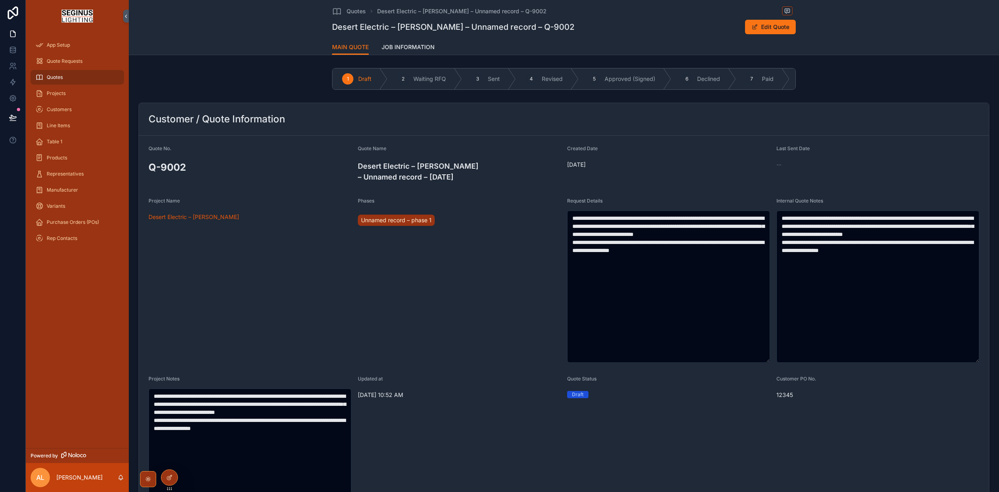
scroll to position [0, 665]
click at [198, 204] on div "Project Name" at bounding box center [250, 203] width 203 height 10
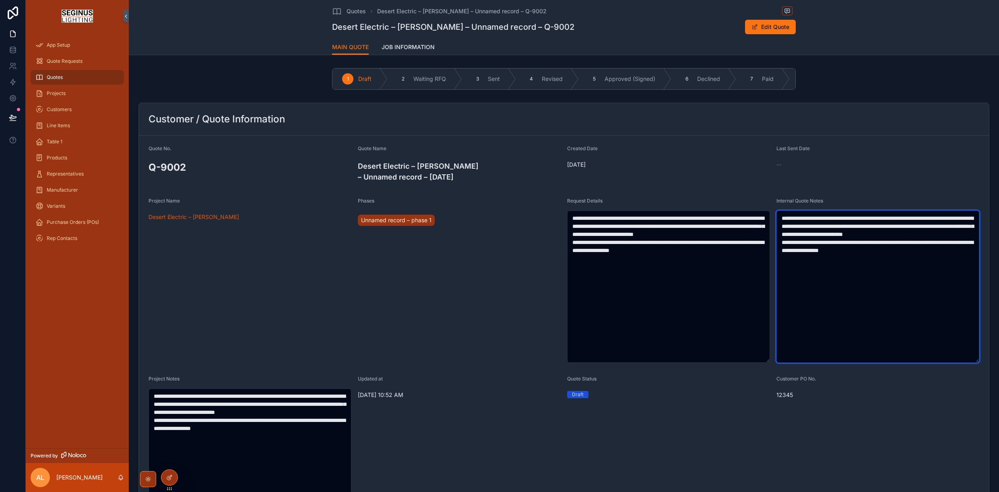
click at [815, 274] on textarea "**********" at bounding box center [877, 286] width 203 height 152
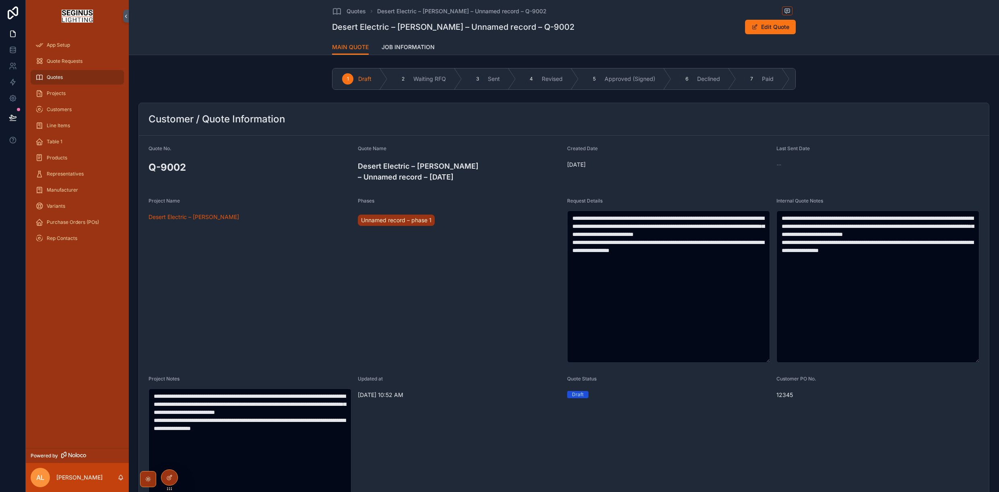
click at [587, 200] on span "Request Details" at bounding box center [584, 201] width 35 height 6
click at [593, 203] on span "Request Details" at bounding box center [584, 201] width 35 height 6
click at [578, 203] on span "Request Details" at bounding box center [584, 201] width 35 height 6
click at [171, 480] on icon at bounding box center [169, 477] width 6 height 6
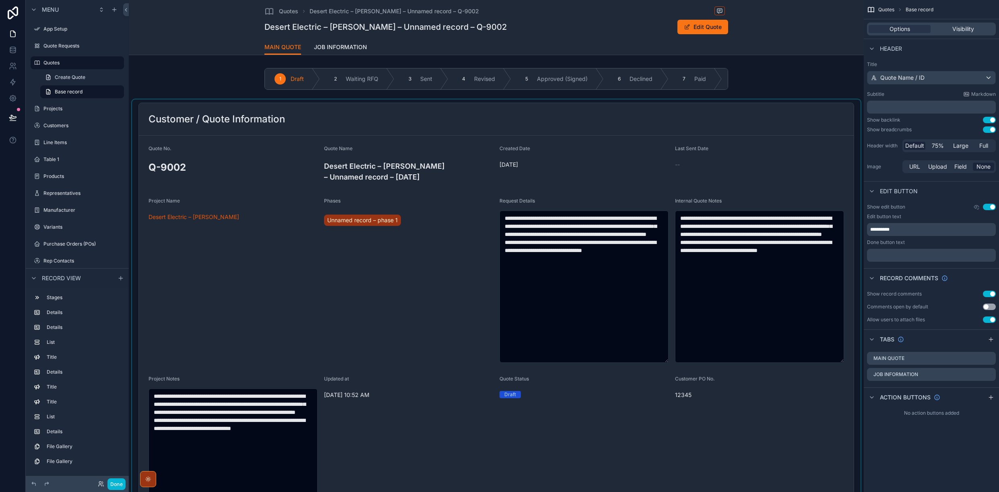
click at [765, 173] on div "scrollable content" at bounding box center [496, 388] width 728 height 579
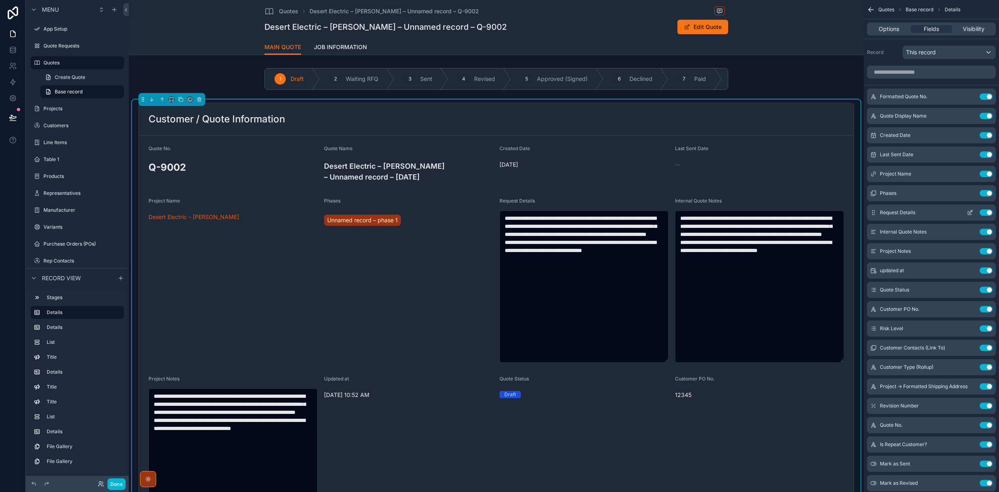
click at [969, 214] on icon "scrollable content" at bounding box center [970, 213] width 4 height 4
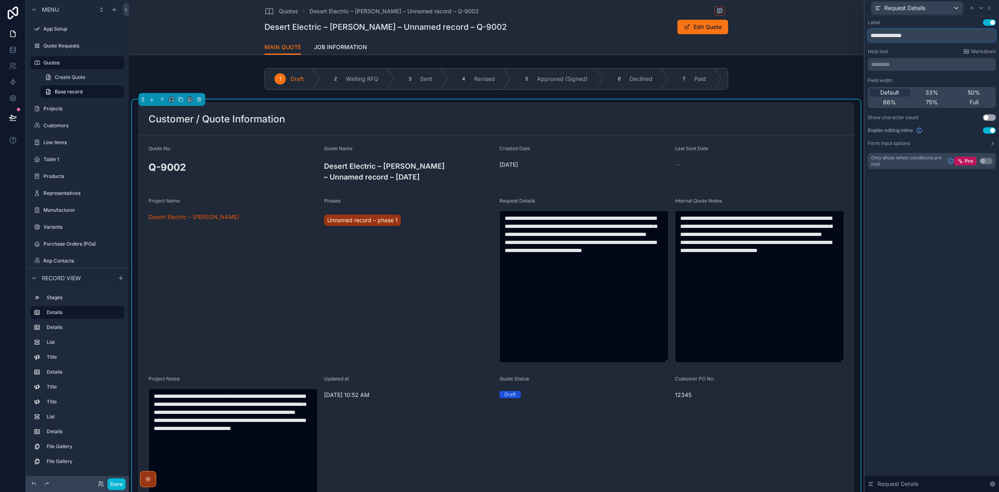
click at [871, 38] on input "**********" at bounding box center [932, 35] width 128 height 13
type input "**********"
click at [991, 146] on icon at bounding box center [992, 143] width 6 height 6
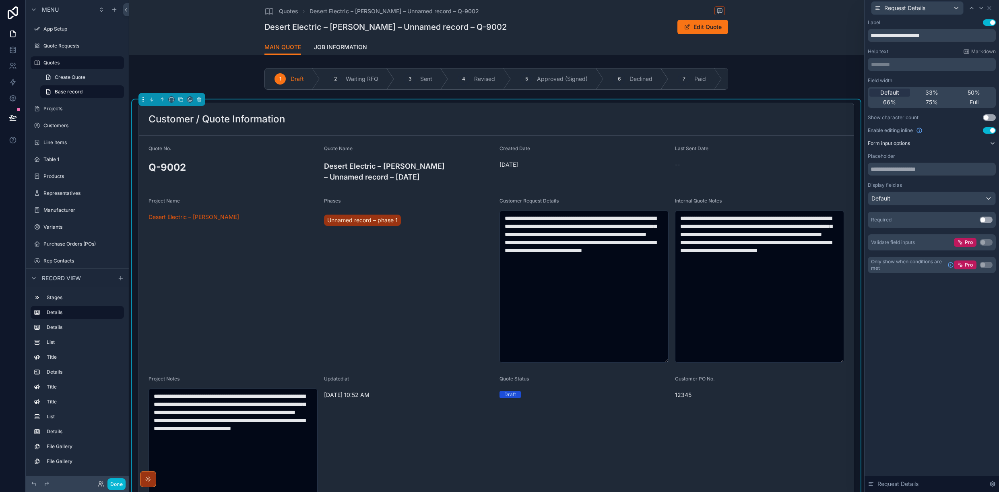
click at [993, 117] on button "Use setting" at bounding box center [989, 117] width 13 height 6
click at [985, 116] on button "Use setting" at bounding box center [989, 117] width 13 height 6
click at [987, 198] on div "Default" at bounding box center [931, 198] width 127 height 13
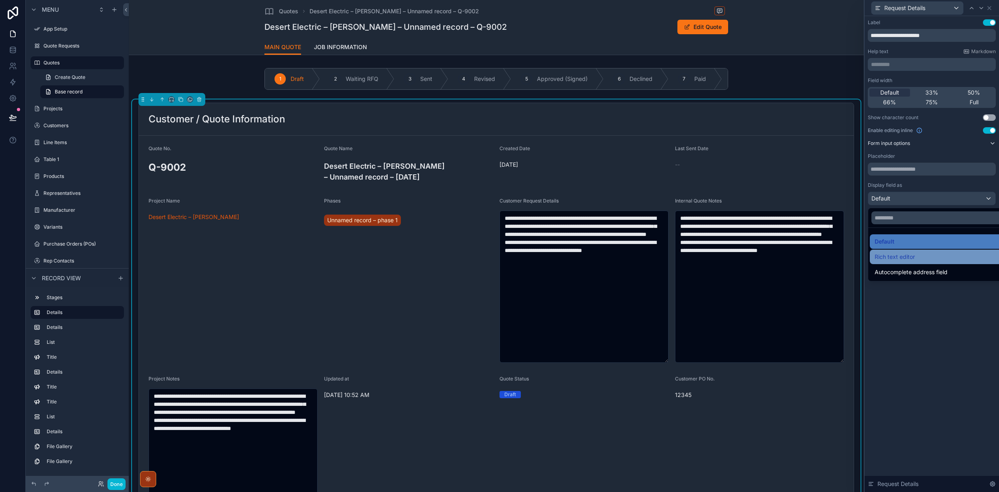
click at [903, 257] on span "Rich text editor" at bounding box center [895, 257] width 40 height 10
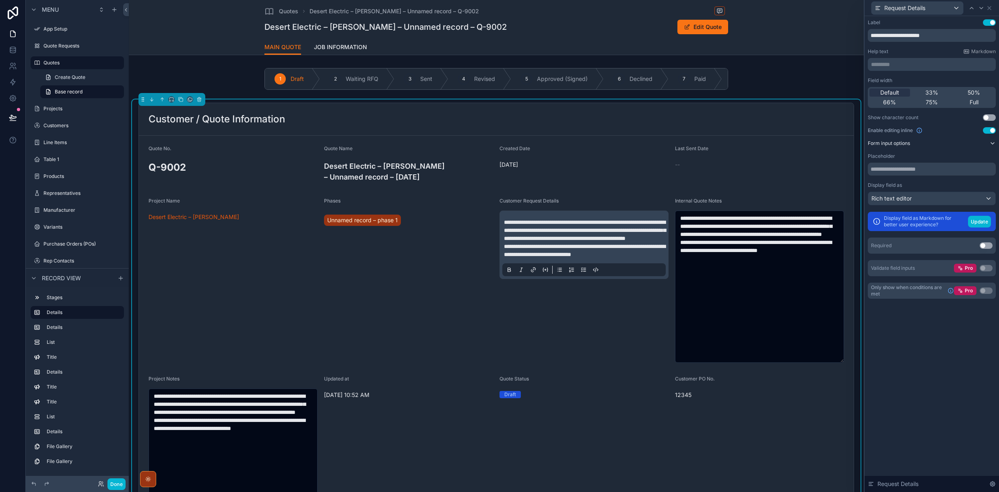
click at [629, 243] on p "**********" at bounding box center [585, 238] width 163 height 40
click at [645, 258] on p "**********" at bounding box center [585, 238] width 163 height 40
drag, startPoint x: 534, startPoint y: 272, endPoint x: 504, endPoint y: 272, distance: 30.2
click at [504, 266] on p "****" at bounding box center [585, 262] width 163 height 8
click at [506, 281] on icon "scrollable content" at bounding box center [509, 277] width 6 height 6
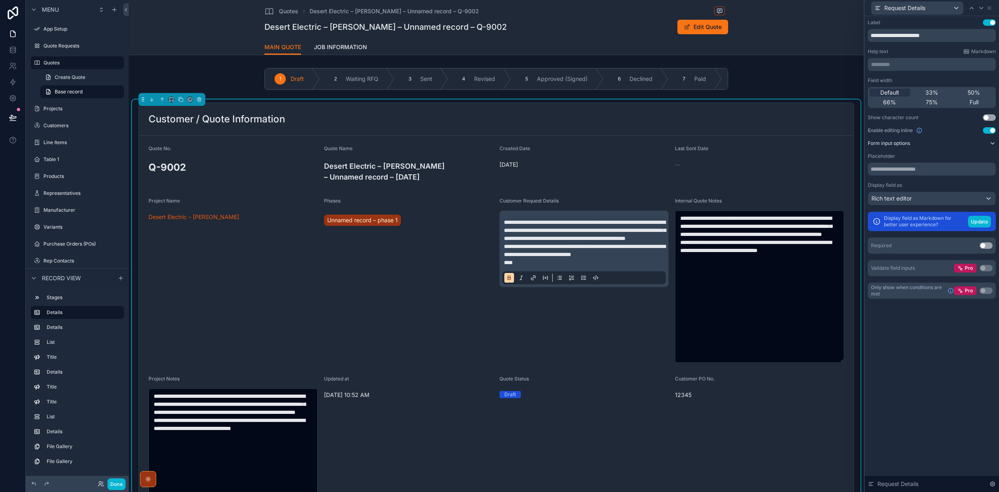
click at [535, 257] on span "**********" at bounding box center [584, 250] width 161 height 14
click at [525, 266] on p "****" at bounding box center [585, 262] width 163 height 8
click at [573, 281] on icon "scrollable content" at bounding box center [571, 277] width 6 height 6
click at [545, 266] on li "****" at bounding box center [589, 262] width 155 height 8
click at [974, 223] on button "Update" at bounding box center [979, 222] width 23 height 12
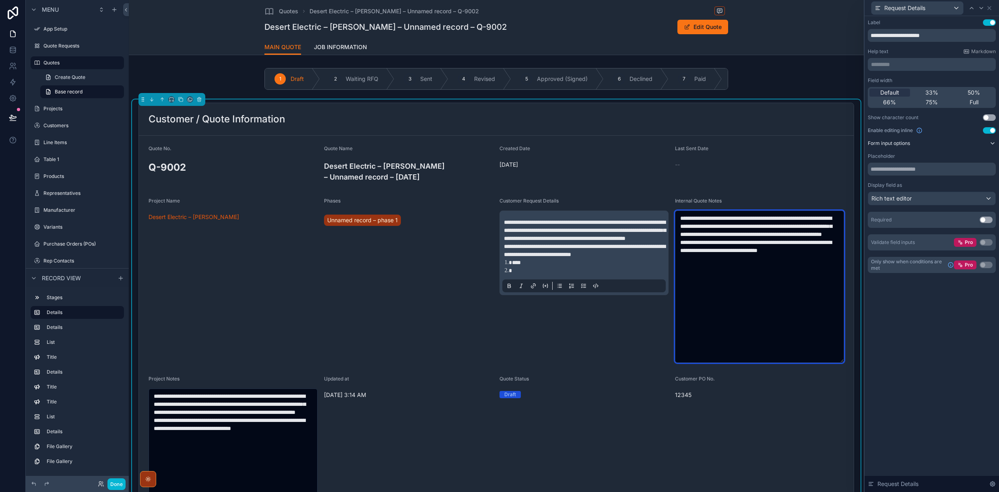
click at [780, 212] on textarea "**********" at bounding box center [759, 286] width 169 height 152
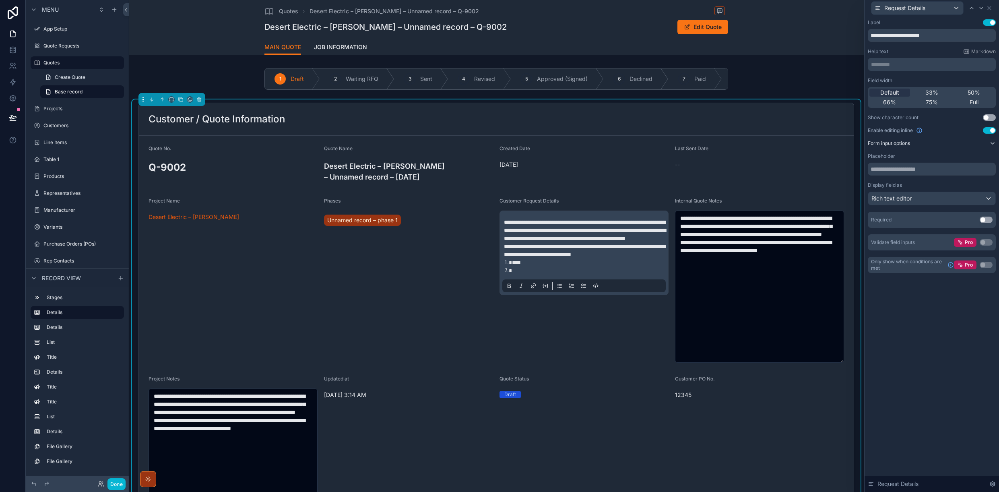
click at [539, 266] on li "****" at bounding box center [589, 262] width 155 height 8
click at [524, 274] on li "scrollable content" at bounding box center [589, 270] width 155 height 8
click at [535, 266] on li "****" at bounding box center [589, 262] width 155 height 8
click at [566, 241] on span "**********" at bounding box center [585, 230] width 162 height 22
click at [991, 10] on icon at bounding box center [989, 8] width 6 height 6
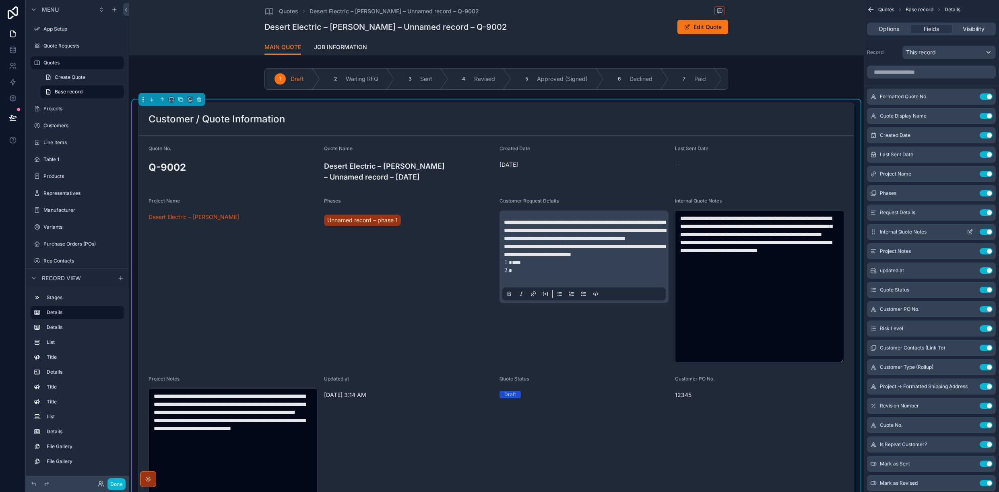
click at [904, 236] on div "Internal Quote Notes Use setting" at bounding box center [931, 232] width 129 height 16
click at [969, 232] on icon "scrollable content" at bounding box center [970, 230] width 3 height 3
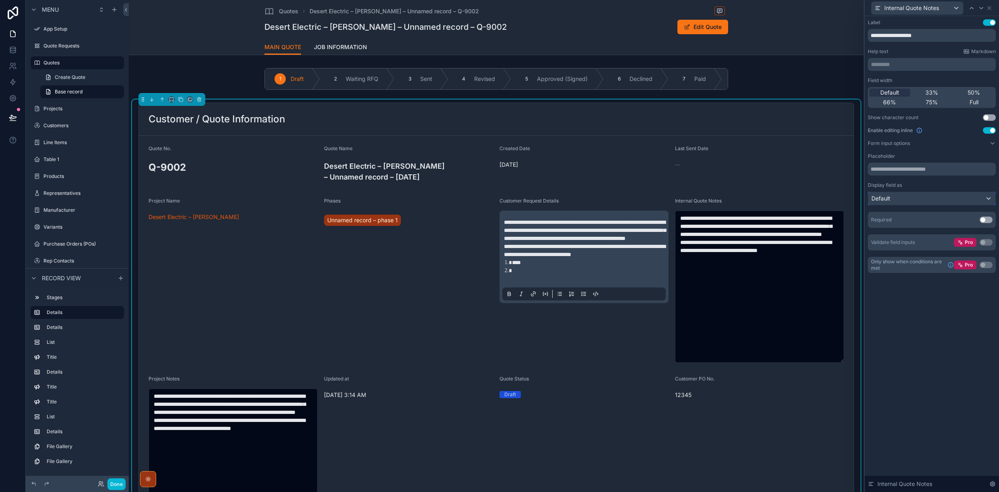
click at [966, 198] on div "Default" at bounding box center [931, 198] width 127 height 13
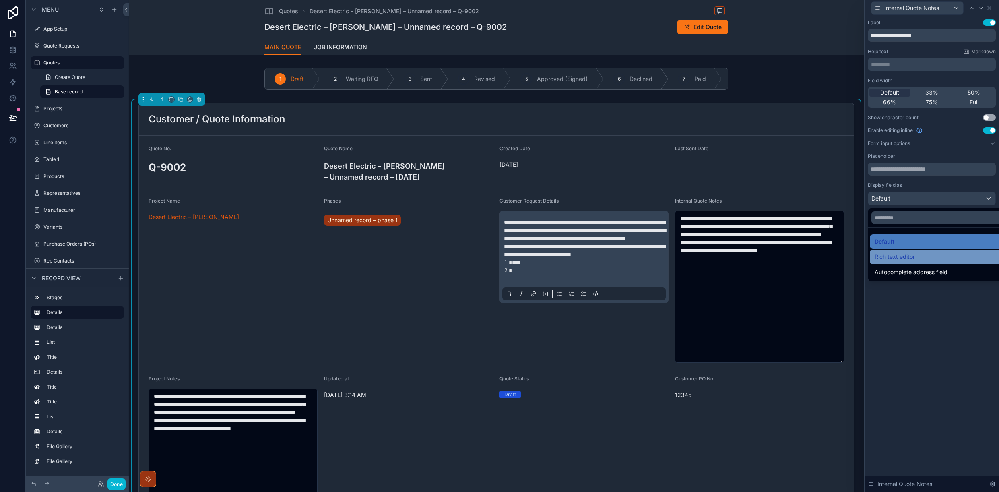
click at [907, 258] on span "Rich text editor" at bounding box center [895, 257] width 40 height 10
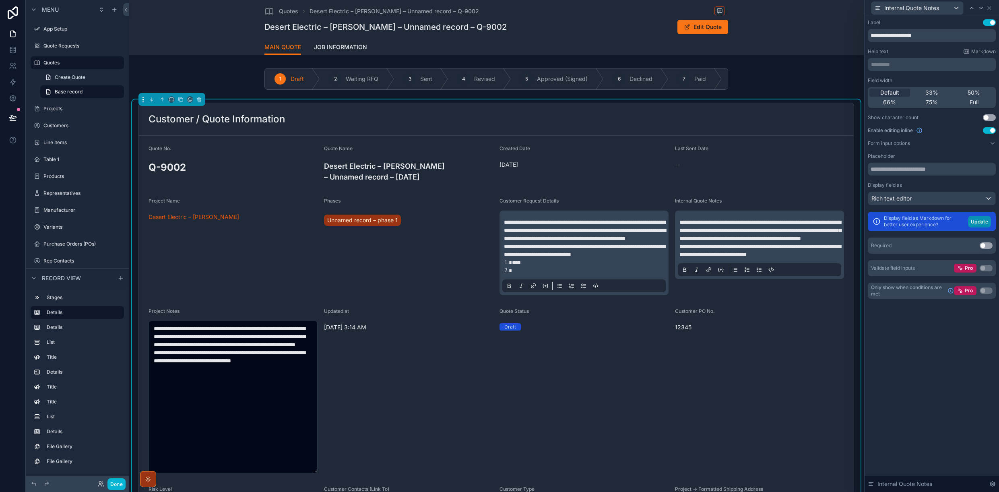
click at [976, 219] on button "Update" at bounding box center [979, 222] width 23 height 12
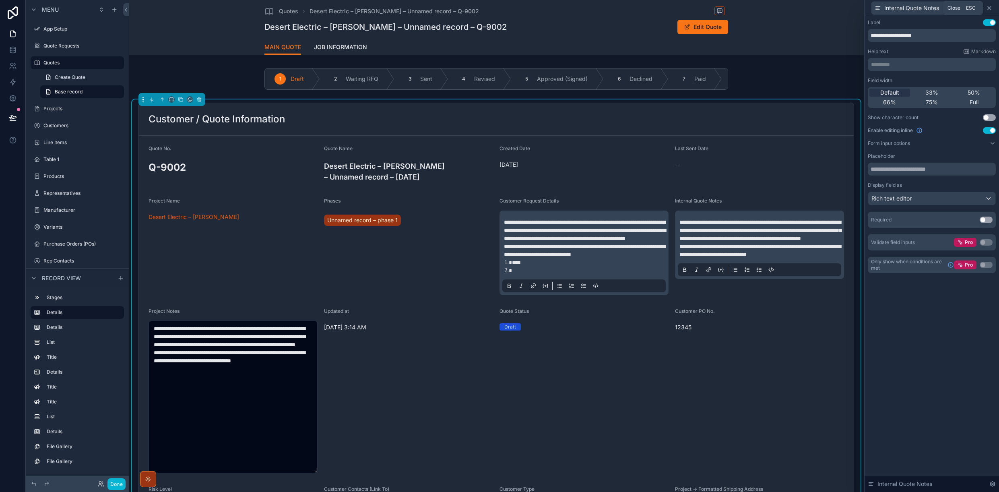
click at [990, 8] on icon at bounding box center [989, 8] width 6 height 6
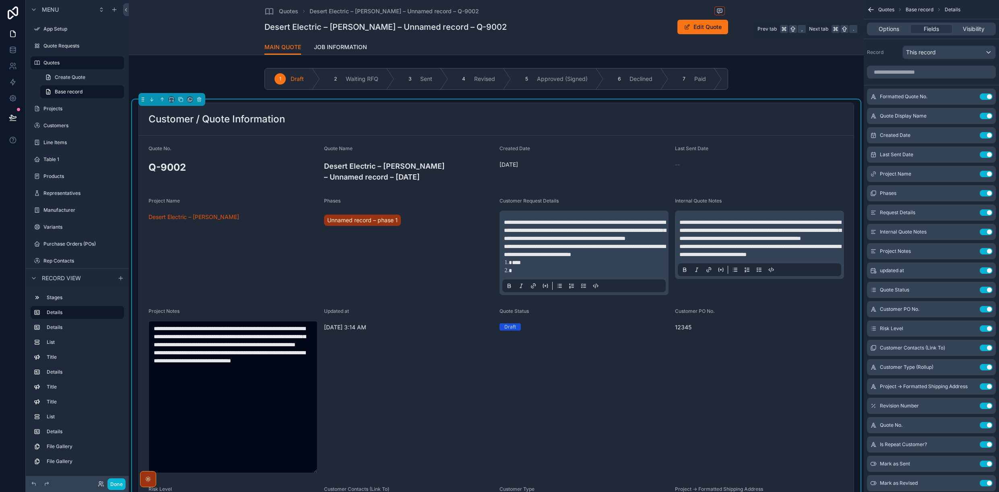
click at [988, 37] on div "Options Fields Visibility" at bounding box center [931, 28] width 135 height 19
click at [971, 252] on icon "scrollable content" at bounding box center [970, 251] width 6 height 6
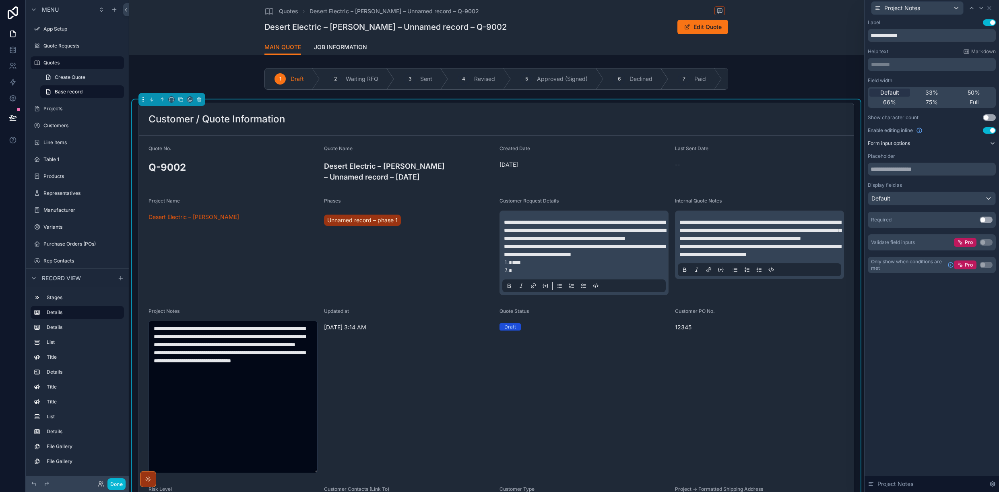
click at [990, 144] on icon at bounding box center [992, 143] width 6 height 6
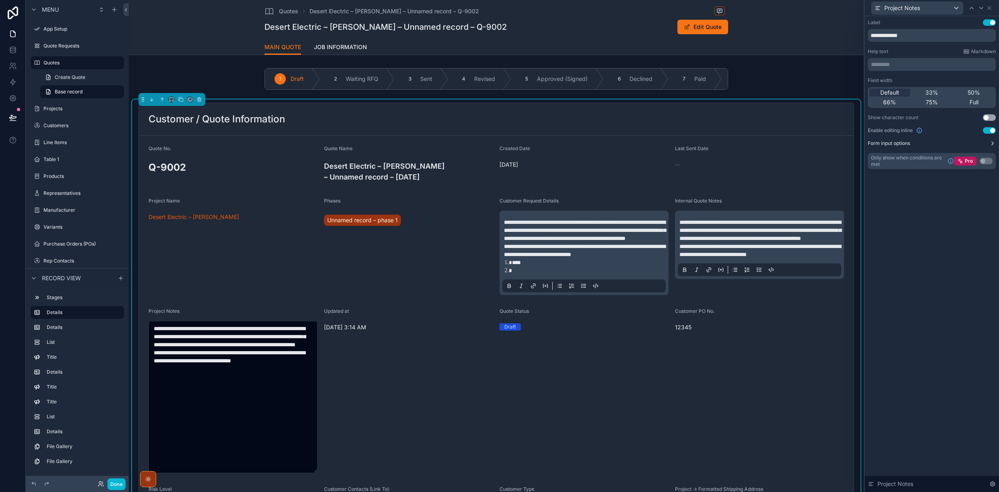
click at [990, 144] on icon at bounding box center [992, 143] width 6 height 6
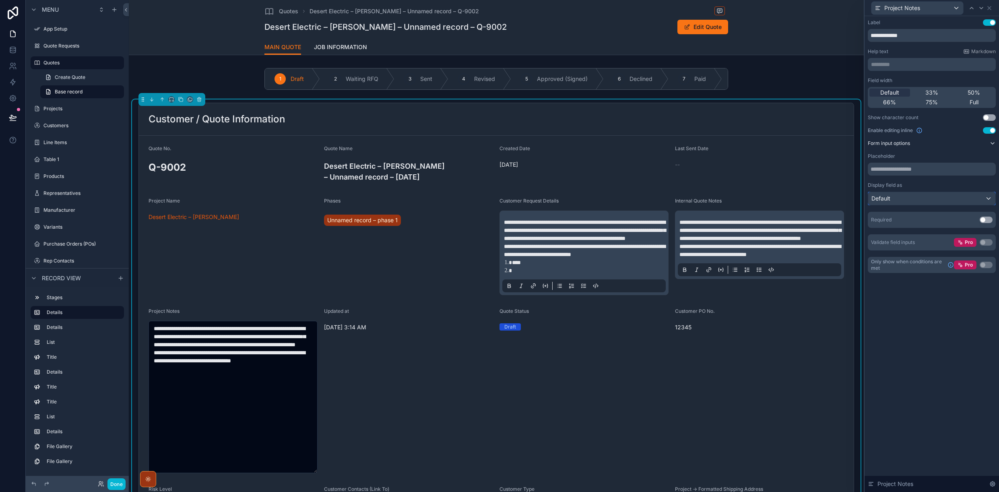
click at [987, 198] on div "Default" at bounding box center [931, 198] width 127 height 13
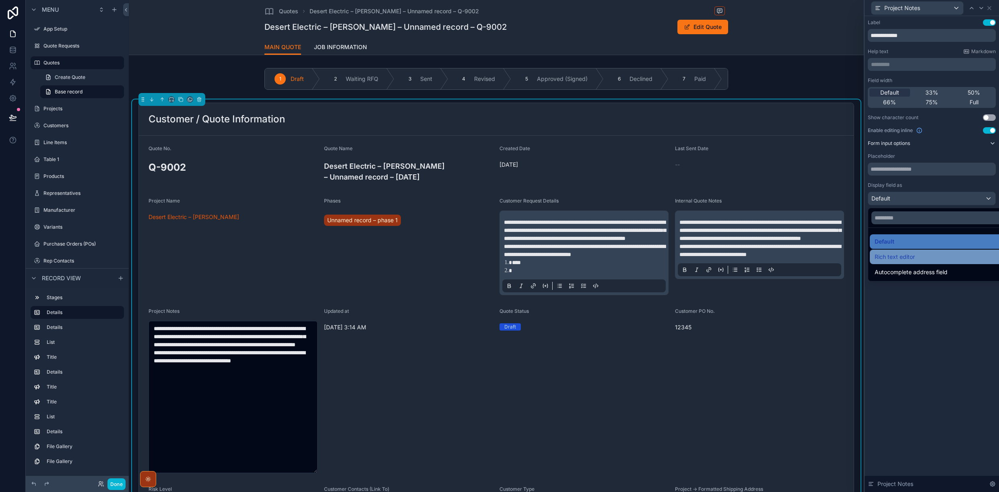
click at [916, 254] on div "Rich text editor" at bounding box center [941, 257] width 133 height 10
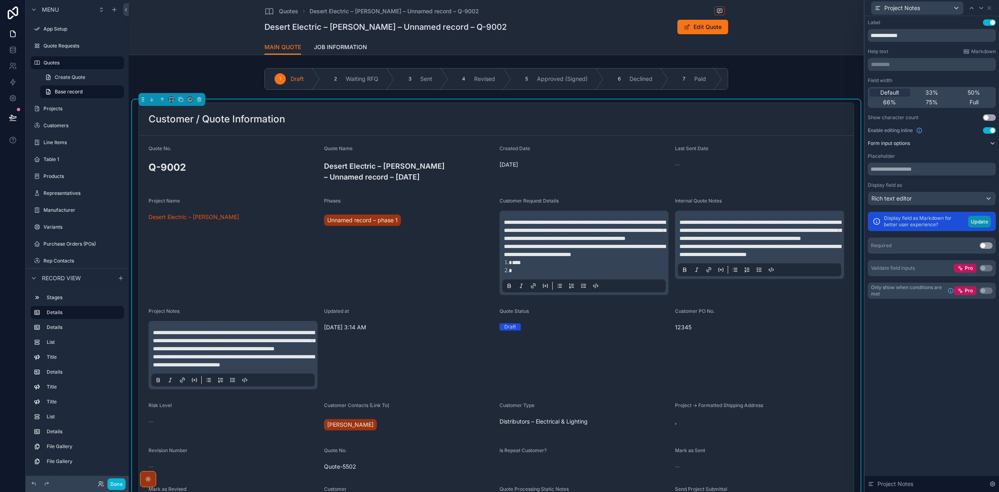
click at [978, 220] on button "Update" at bounding box center [979, 222] width 23 height 12
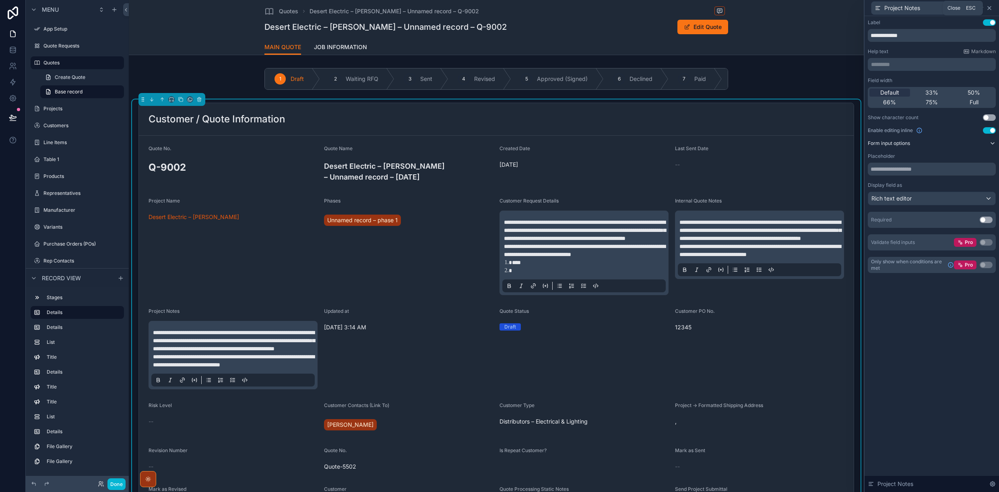
click at [991, 8] on icon at bounding box center [989, 8] width 6 height 6
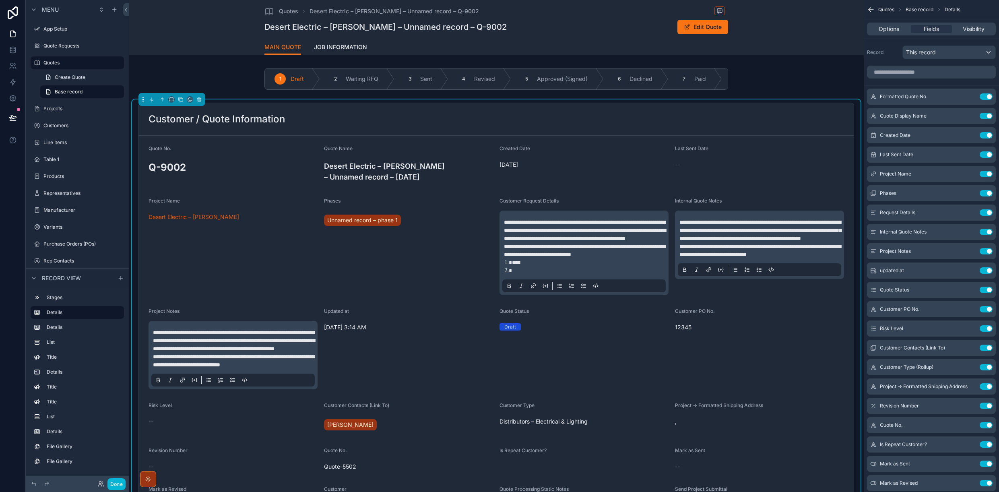
click at [839, 125] on div "Customer / Quote Information" at bounding box center [496, 119] width 695 height 13
click at [973, 31] on span "Visibility" at bounding box center [974, 29] width 22 height 8
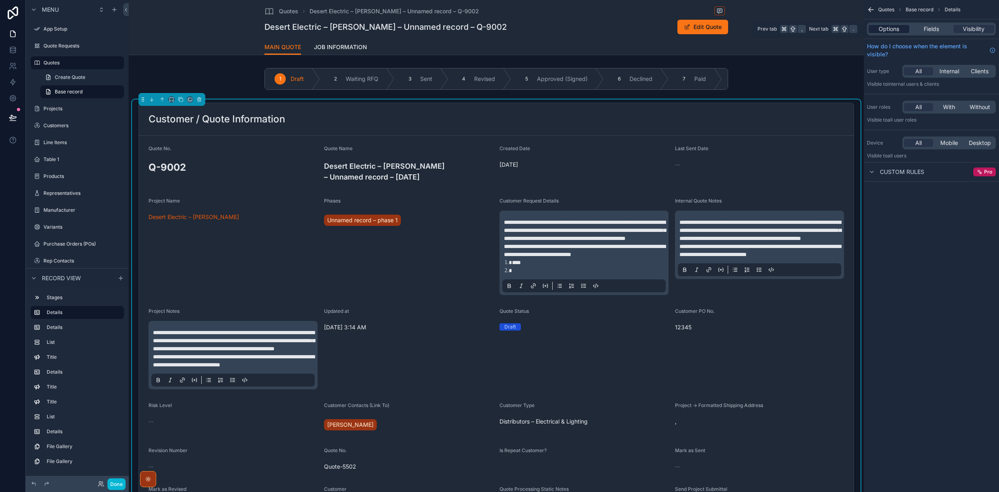
click at [882, 27] on span "Options" at bounding box center [889, 29] width 21 height 8
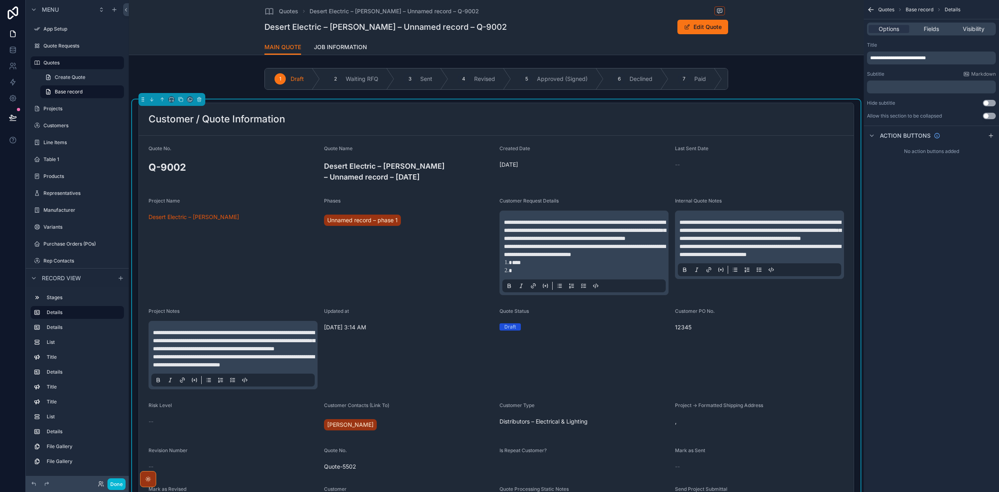
click at [992, 117] on button "Use setting" at bounding box center [989, 116] width 13 height 6
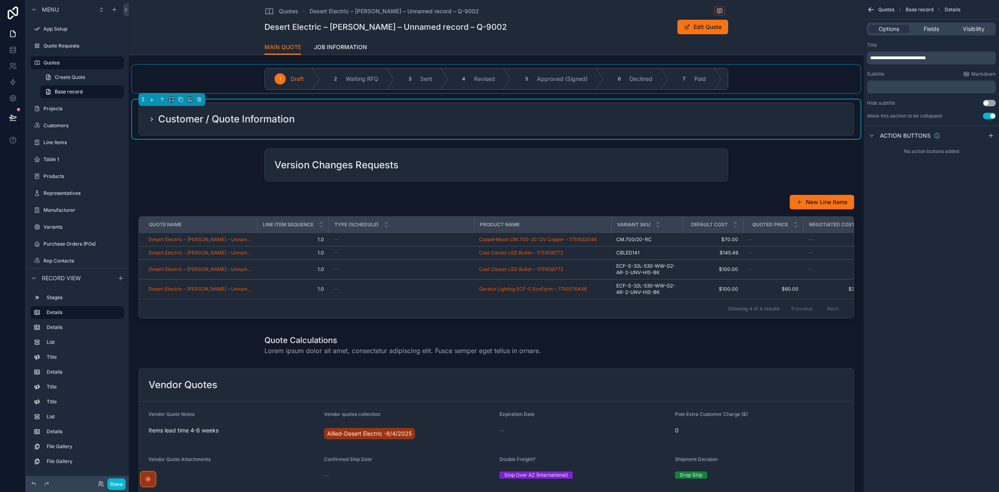
click at [512, 70] on div "scrollable content" at bounding box center [496, 79] width 728 height 28
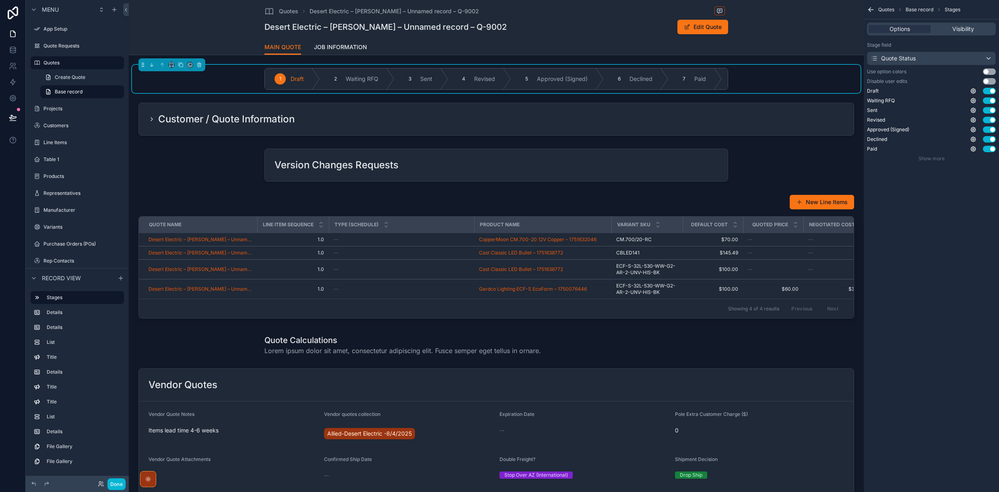
click at [151, 120] on div "scrollable content" at bounding box center [496, 118] width 728 height 39
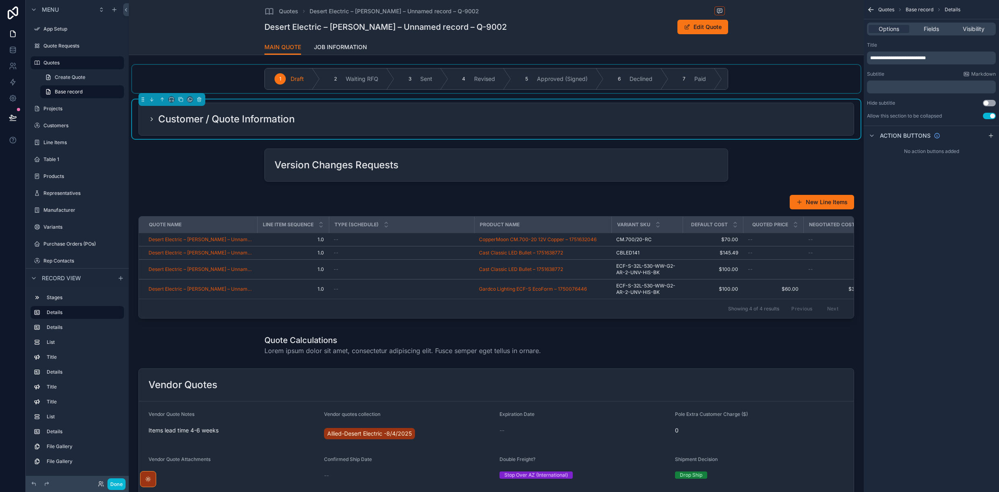
click at [152, 120] on icon "scrollable content" at bounding box center [152, 119] width 2 height 3
click at [341, 124] on div "Customer / Quote Information" at bounding box center [496, 119] width 695 height 13
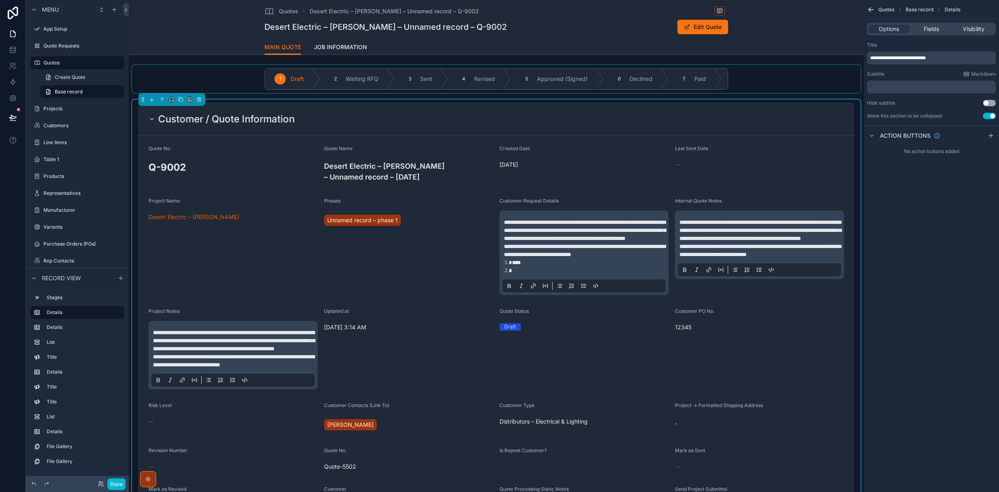
click at [341, 124] on div "Customer / Quote Information" at bounding box center [496, 119] width 695 height 13
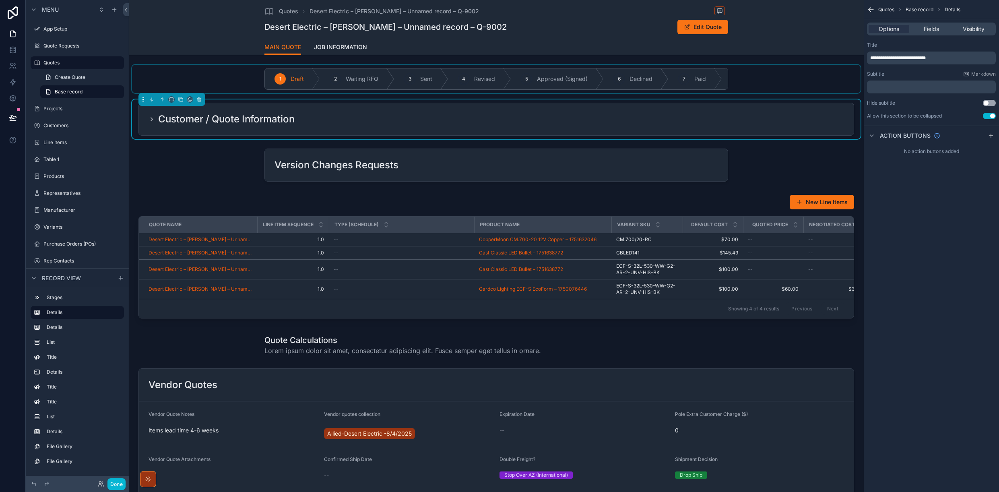
click at [341, 124] on div "Customer / Quote Information" at bounding box center [496, 119] width 695 height 13
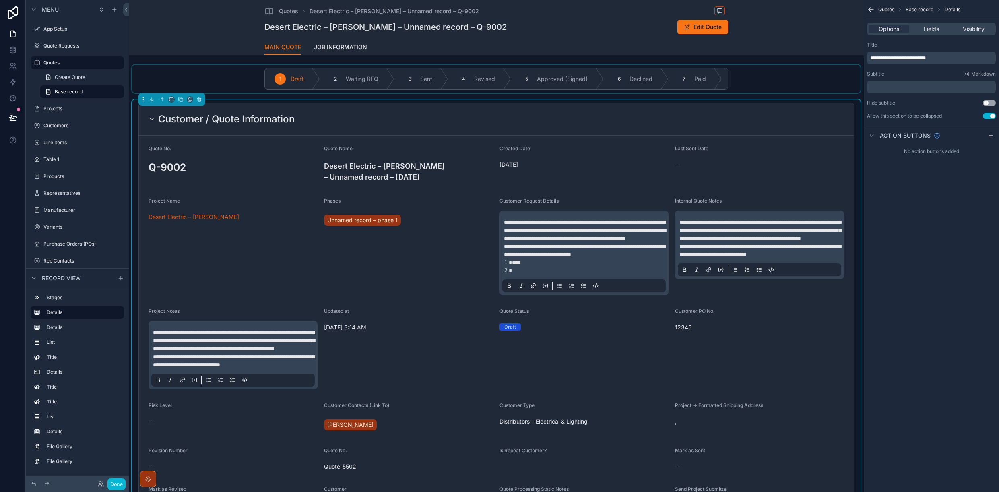
click at [984, 117] on button "Use setting" at bounding box center [989, 116] width 13 height 6
click at [930, 28] on span "Fields" at bounding box center [931, 29] width 15 height 8
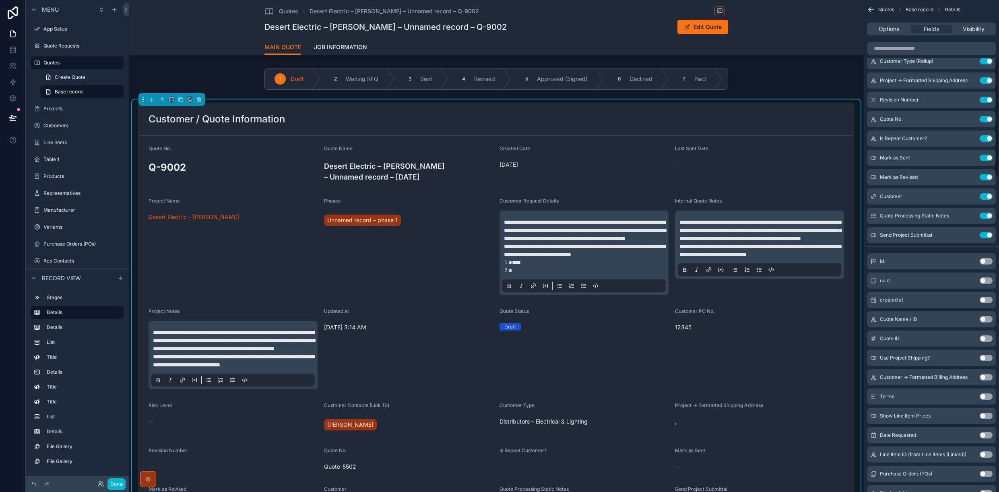
scroll to position [217, 0]
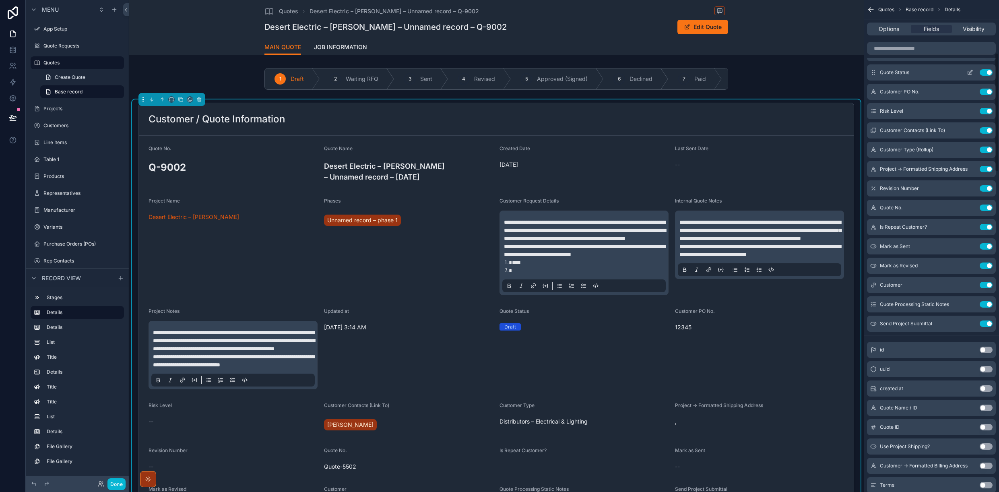
click at [918, 76] on div "Quote Status Use setting" at bounding box center [931, 72] width 129 height 16
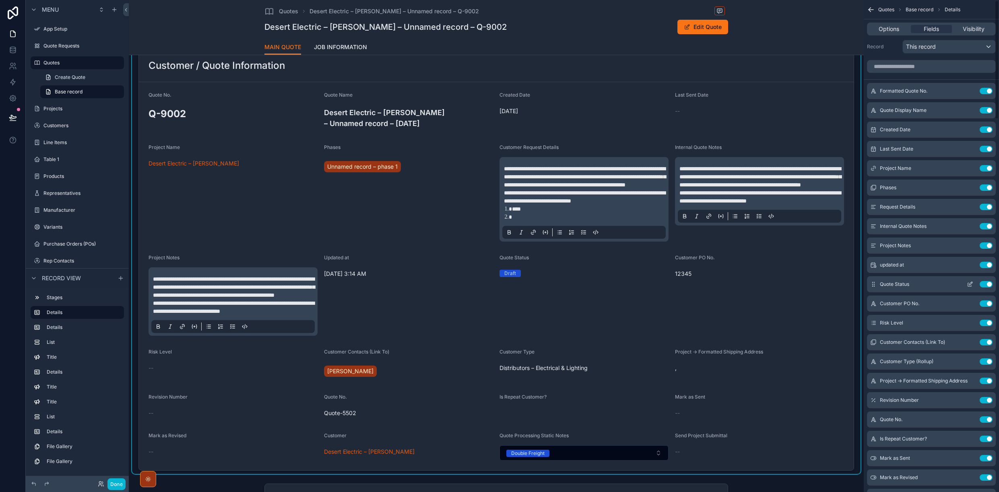
scroll to position [0, 0]
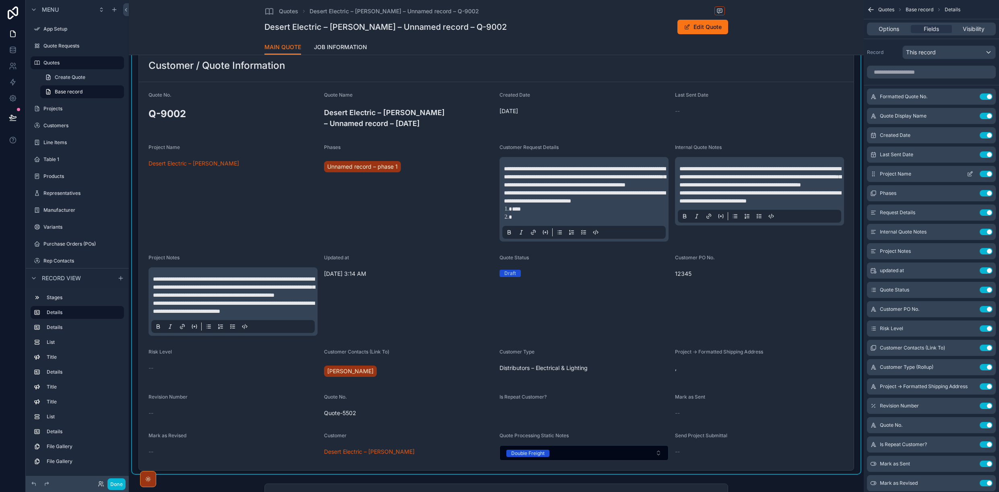
click at [968, 176] on icon "scrollable content" at bounding box center [970, 175] width 4 height 4
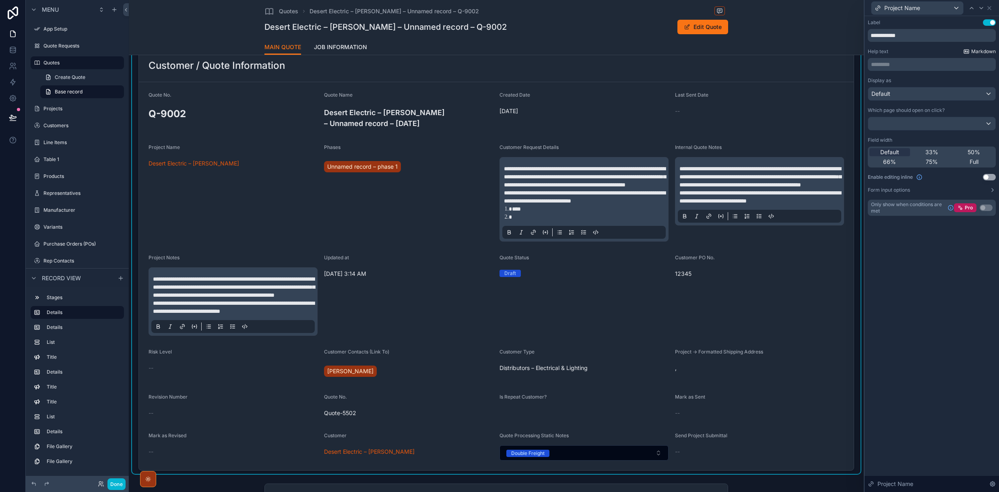
click at [986, 50] on span "Markdown" at bounding box center [983, 51] width 25 height 6
click at [898, 95] on div "Default" at bounding box center [931, 93] width 127 height 13
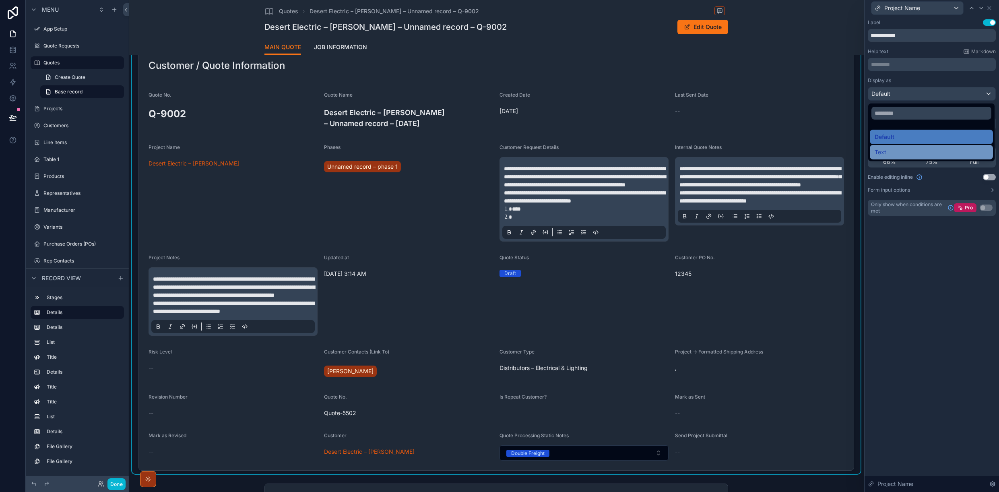
click at [883, 152] on span "Text" at bounding box center [881, 152] width 12 height 10
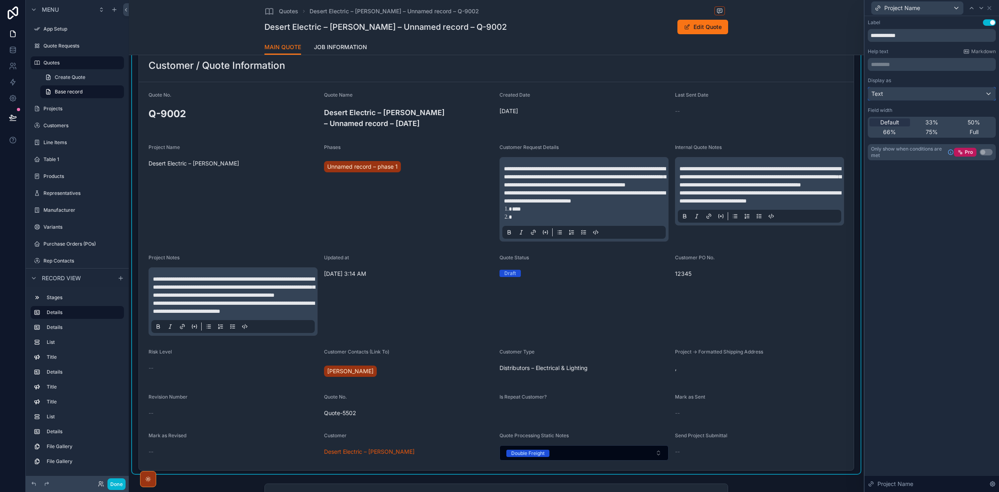
click at [891, 97] on div "Text" at bounding box center [931, 93] width 127 height 13
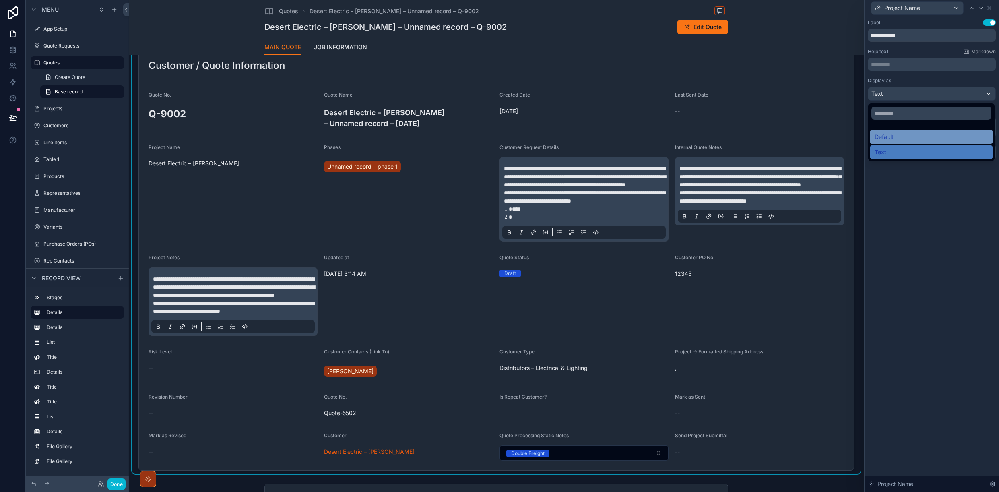
click at [886, 136] on span "Default" at bounding box center [884, 137] width 19 height 10
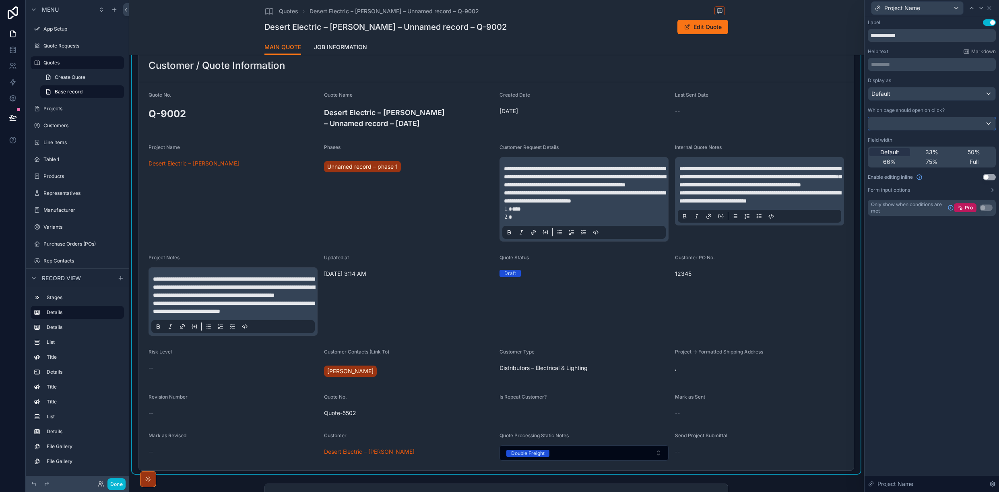
click at [990, 125] on div at bounding box center [931, 123] width 127 height 13
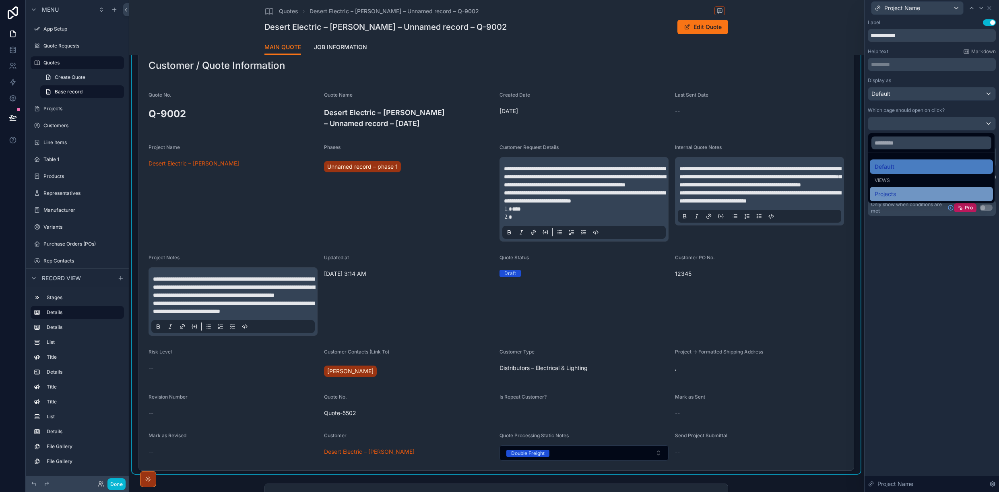
click at [897, 193] on div "Projects" at bounding box center [931, 194] width 113 height 10
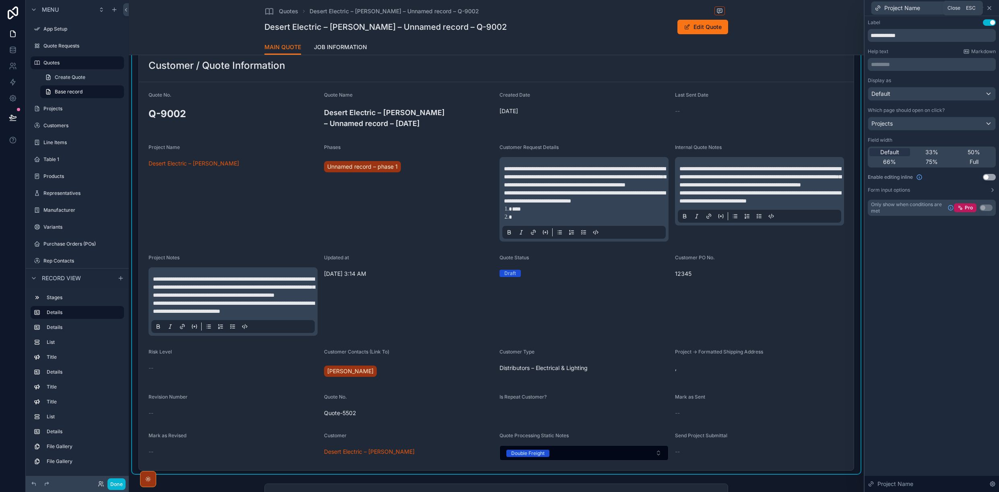
click at [990, 8] on icon at bounding box center [989, 7] width 3 height 3
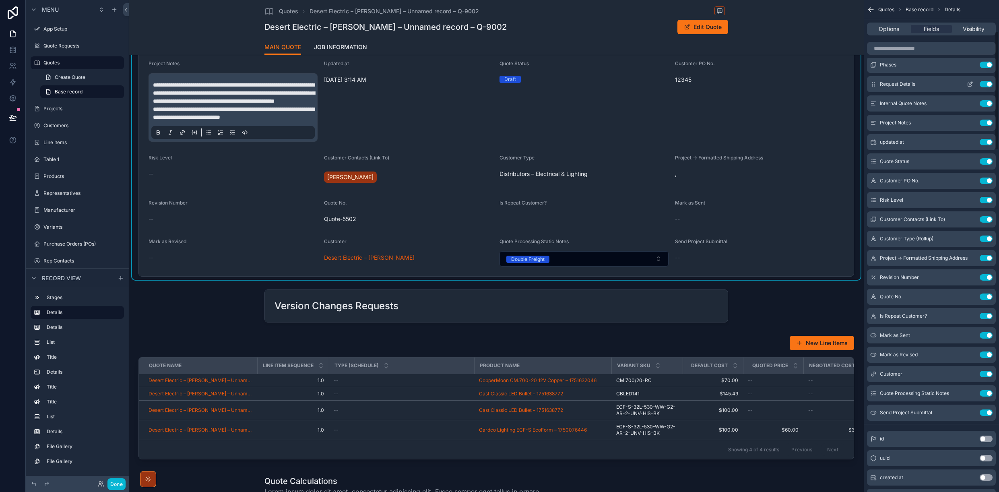
scroll to position [129, 0]
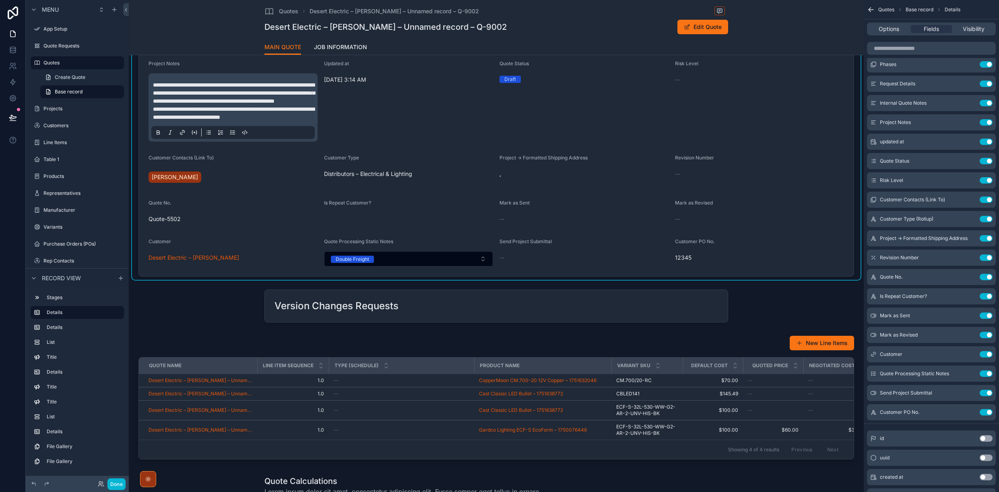
click at [204, 184] on div "[PERSON_NAME]" at bounding box center [233, 177] width 169 height 14
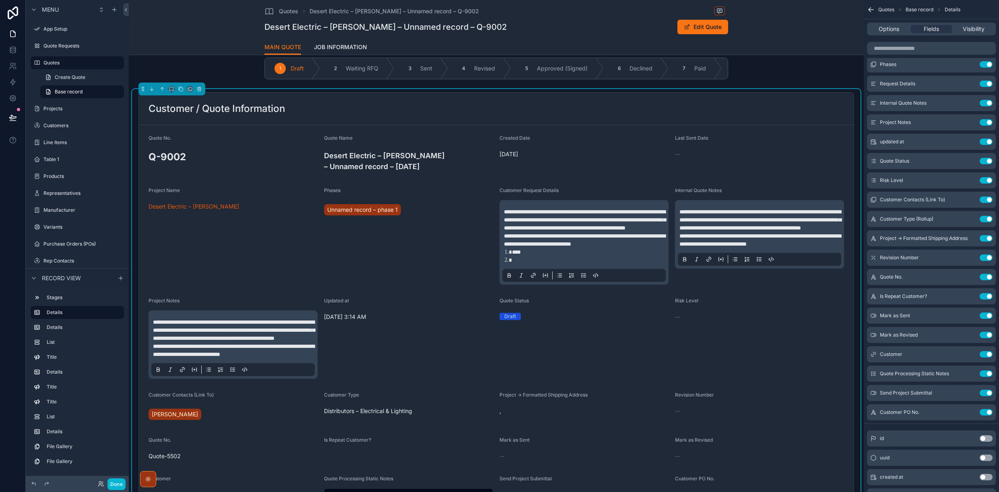
scroll to position [12, 0]
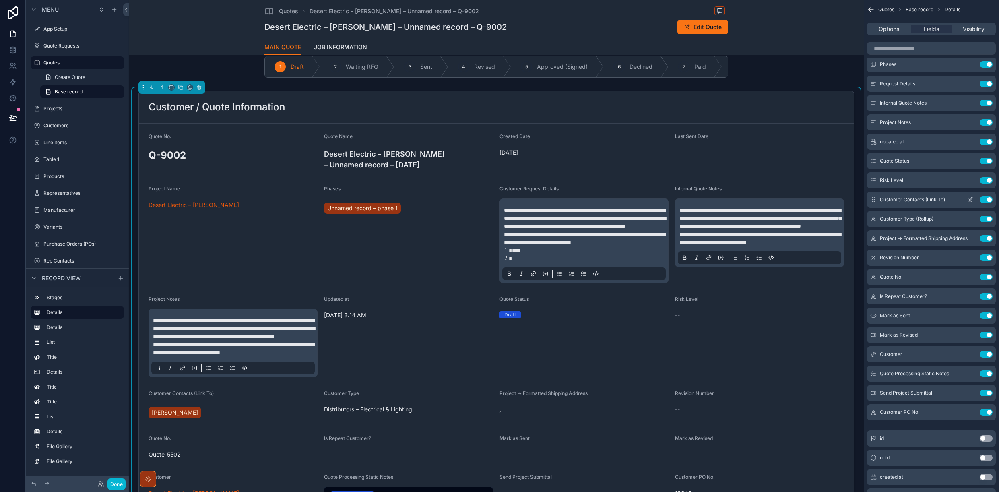
click at [969, 200] on icon "scrollable content" at bounding box center [970, 198] width 3 height 3
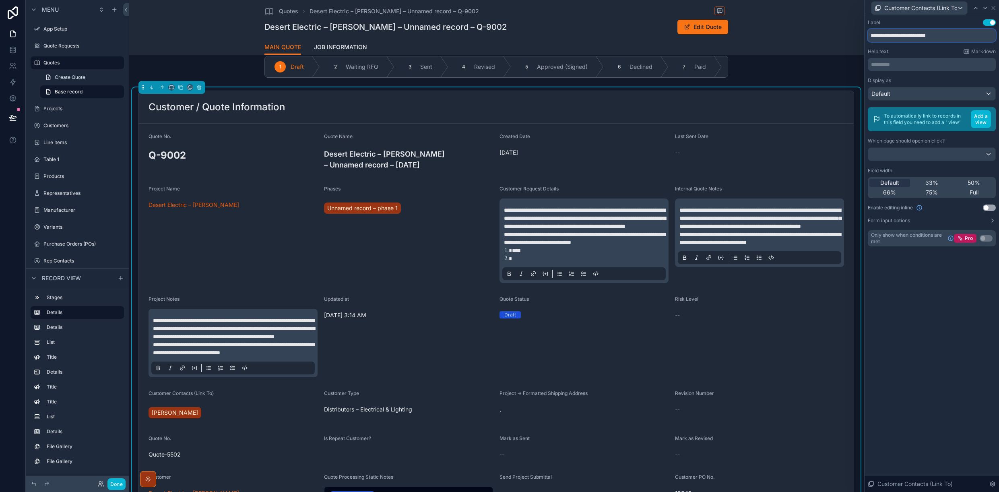
click at [952, 34] on input "**********" at bounding box center [932, 35] width 128 height 13
type input "**********"
click at [951, 96] on div "Default" at bounding box center [931, 93] width 127 height 13
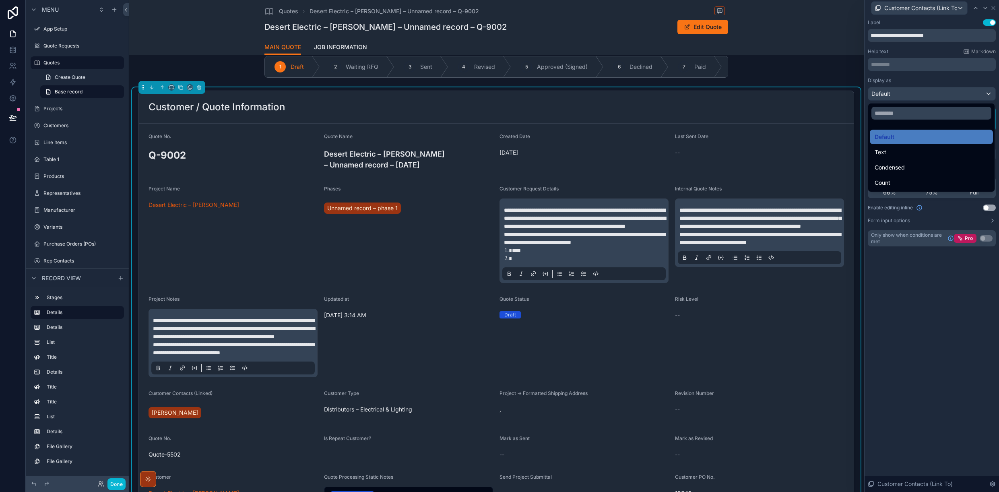
click at [993, 76] on div at bounding box center [931, 246] width 134 height 492
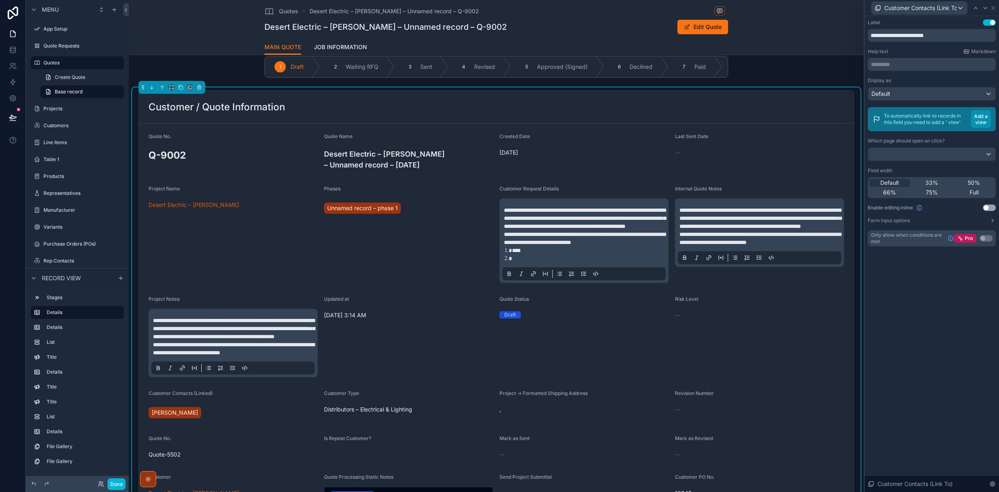
click at [979, 120] on button "Add a view" at bounding box center [981, 119] width 20 height 18
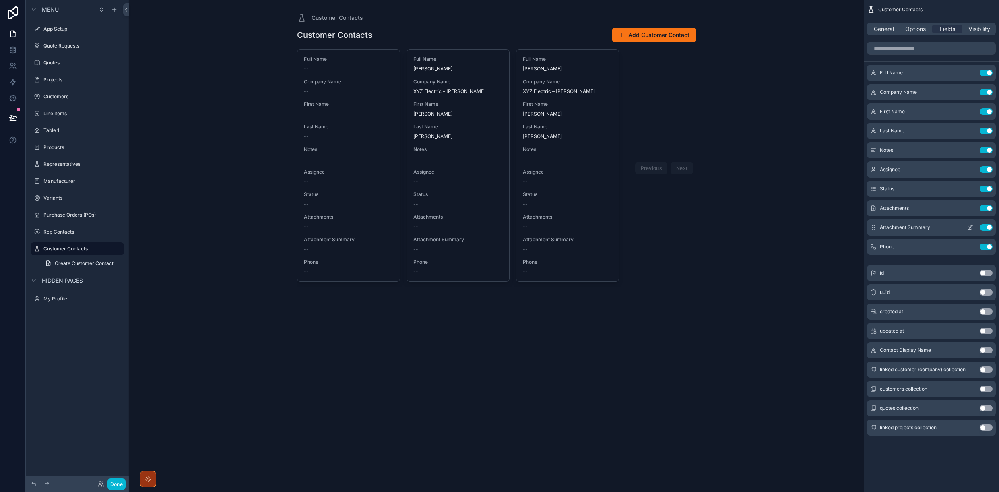
click at [980, 227] on button "Use setting" at bounding box center [986, 227] width 13 height 6
click at [885, 30] on span "General" at bounding box center [884, 29] width 20 height 8
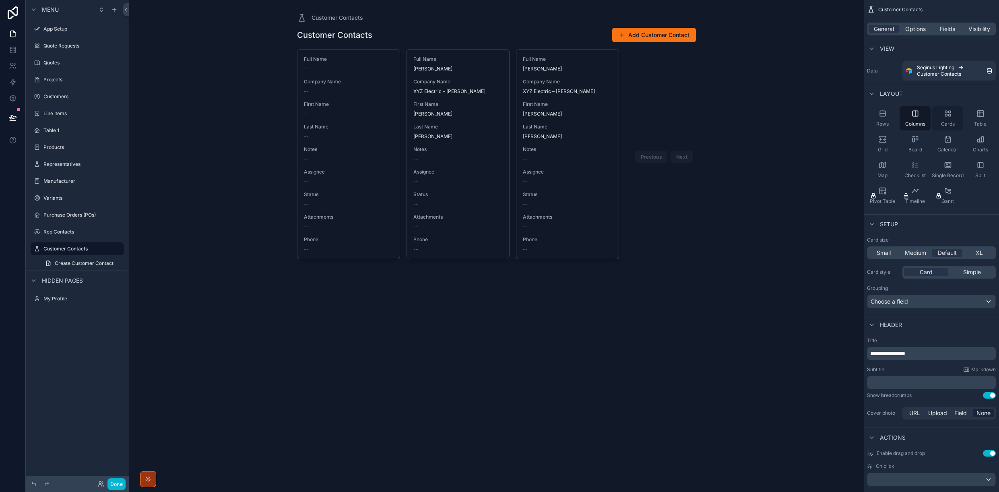
click at [949, 117] on icon "scrollable content" at bounding box center [948, 113] width 8 height 8
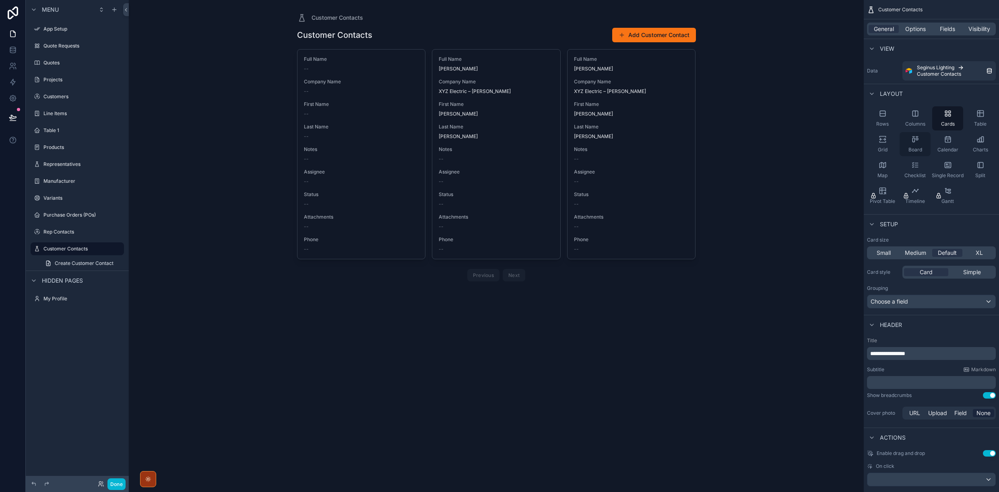
click at [919, 141] on div "Board" at bounding box center [914, 144] width 31 height 24
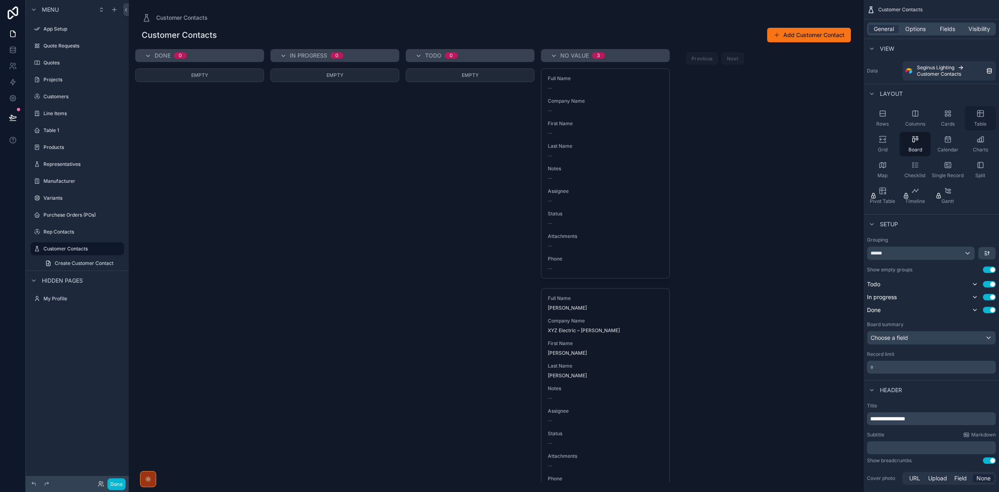
click at [982, 117] on icon "scrollable content" at bounding box center [980, 114] width 6 height 6
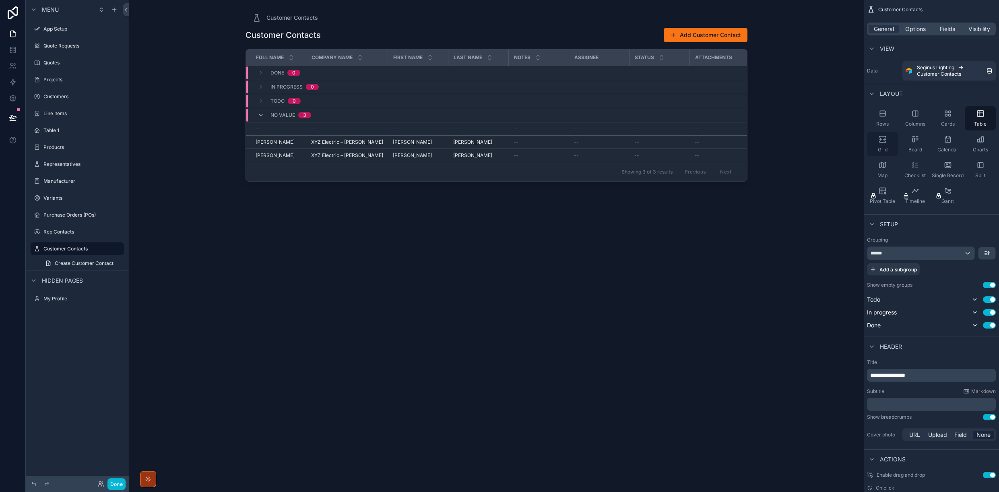
click at [884, 140] on icon "scrollable content" at bounding box center [883, 139] width 8 height 8
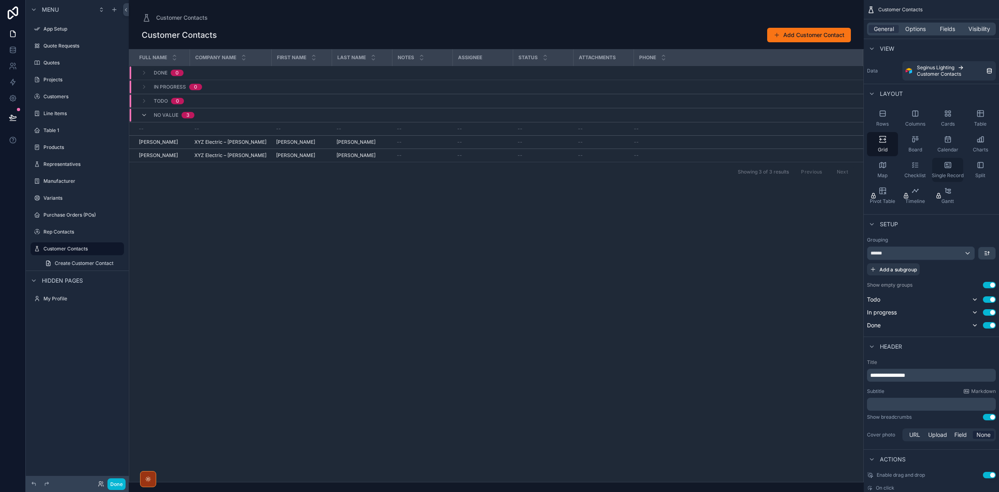
click at [951, 165] on icon "scrollable content" at bounding box center [948, 165] width 8 height 8
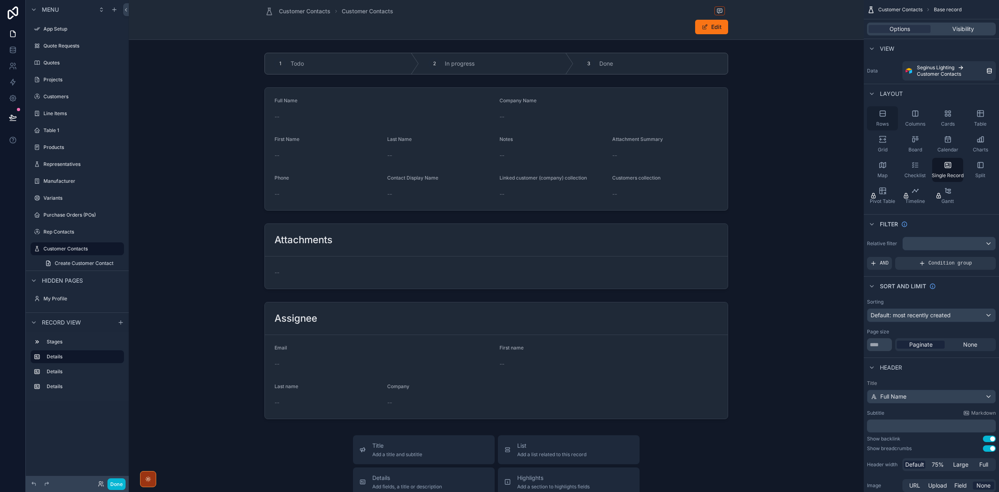
click at [883, 119] on div "Rows" at bounding box center [882, 118] width 31 height 24
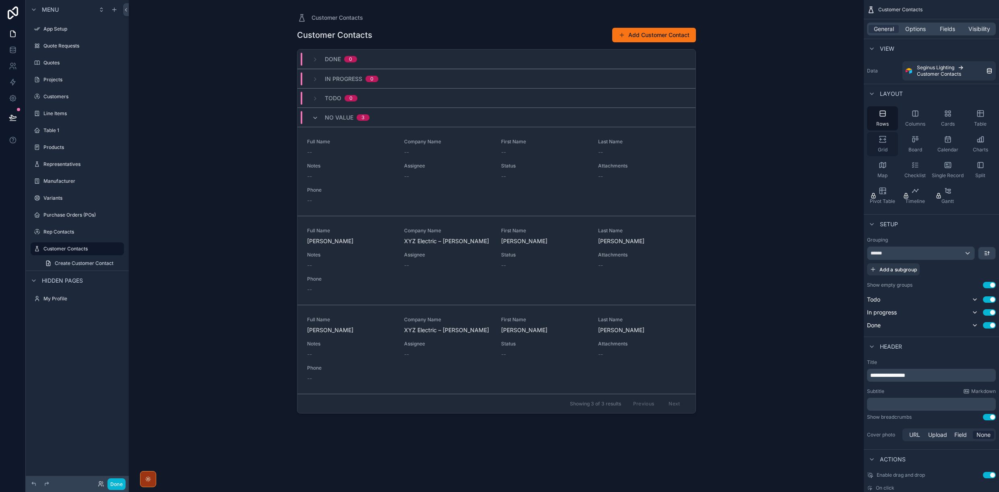
click at [882, 139] on icon "scrollable content" at bounding box center [883, 139] width 8 height 8
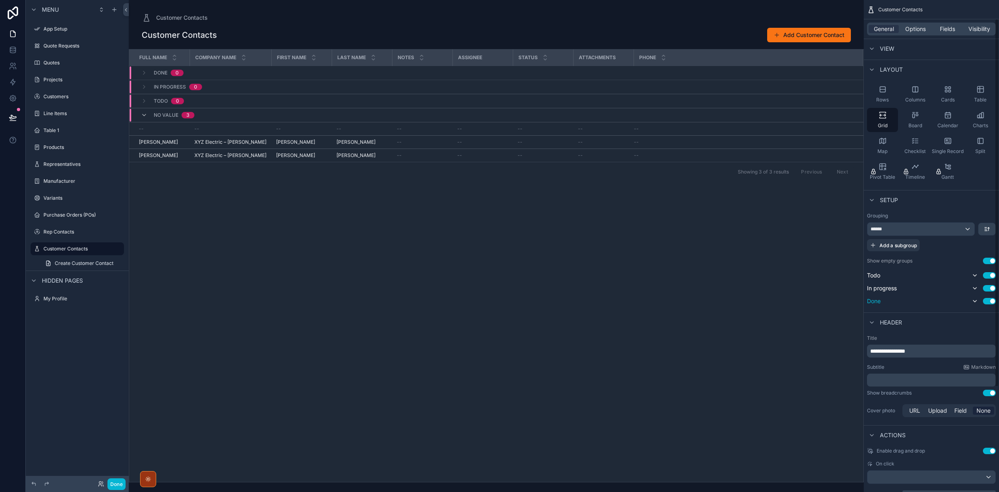
scroll to position [25, 0]
click at [985, 276] on button "Use setting" at bounding box center [989, 274] width 13 height 6
click at [985, 257] on button "Use setting" at bounding box center [989, 259] width 13 height 6
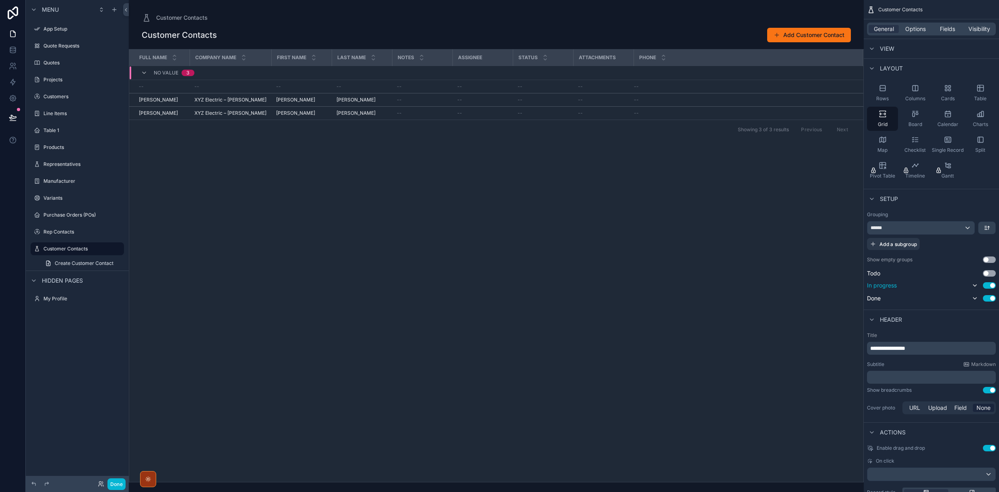
click at [987, 287] on button "Use setting" at bounding box center [989, 285] width 13 height 6
click at [985, 297] on button "Use setting" at bounding box center [989, 296] width 13 height 6
click at [965, 227] on div "******" at bounding box center [920, 227] width 107 height 13
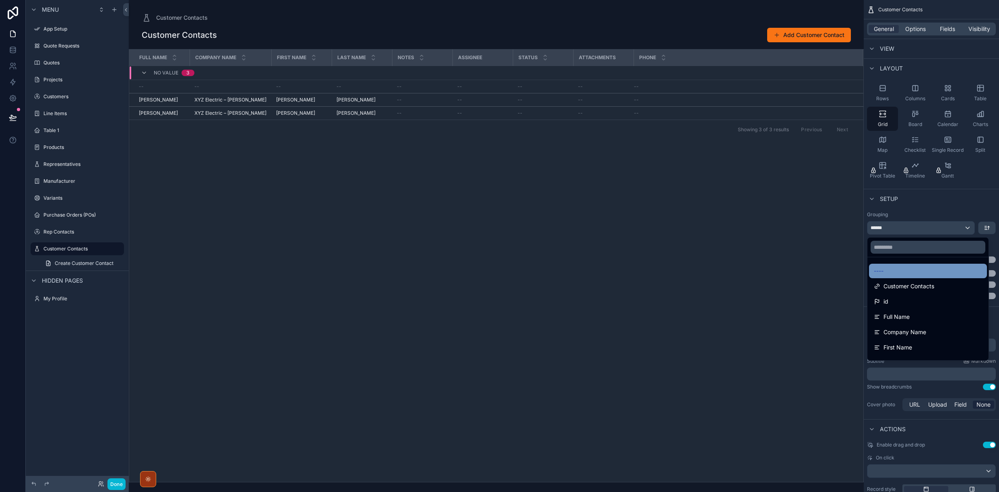
click at [886, 269] on div "----" at bounding box center [928, 271] width 108 height 10
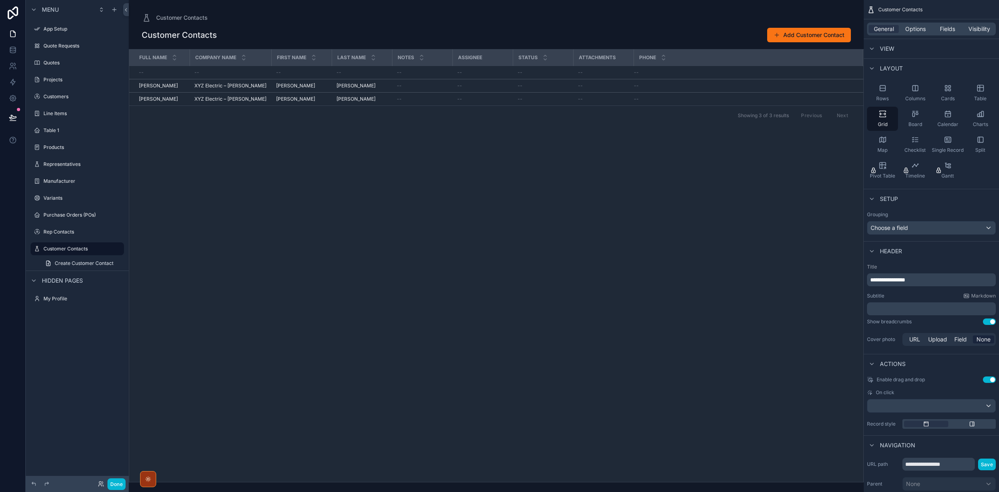
click at [520, 248] on div "scrollable content" at bounding box center [496, 246] width 735 height 492
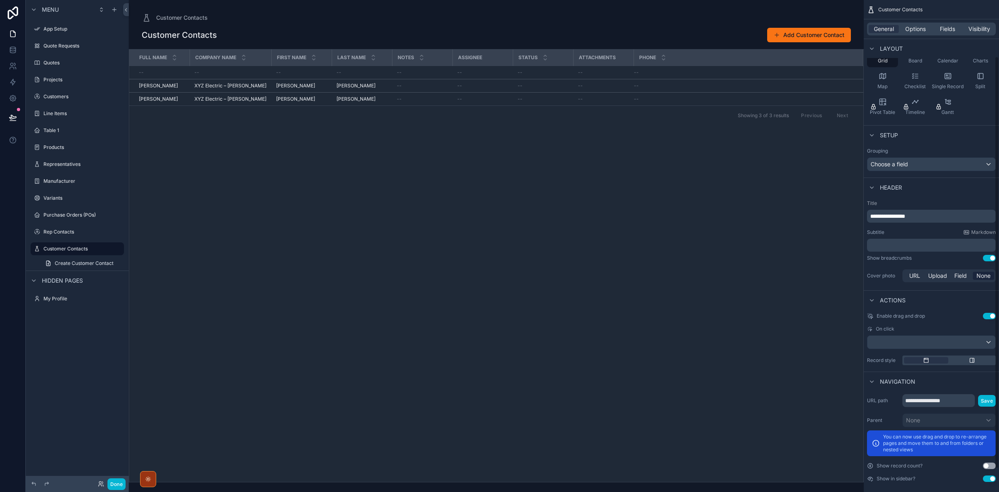
scroll to position [95, 0]
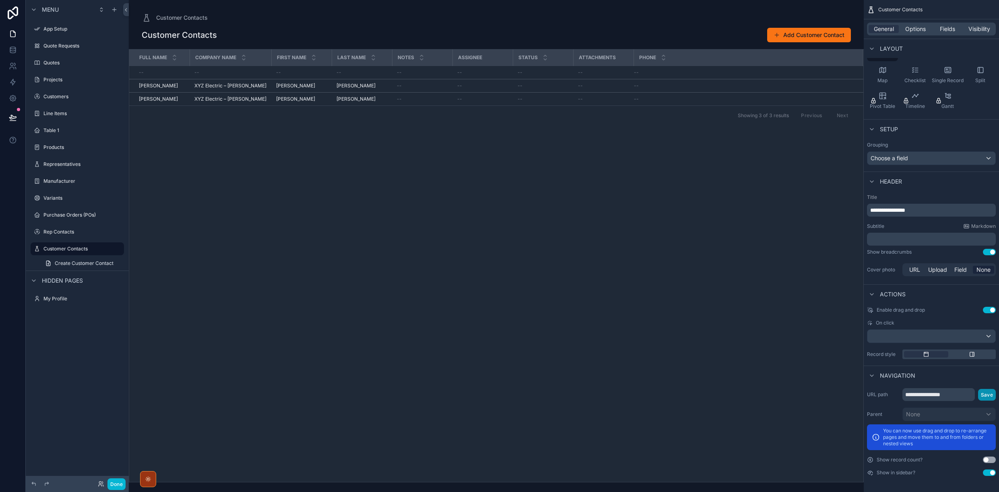
click at [988, 394] on button "Save" at bounding box center [987, 395] width 18 height 12
click at [989, 395] on button "Save" at bounding box center [987, 395] width 18 height 12
click at [916, 28] on span "Options" at bounding box center [915, 29] width 21 height 8
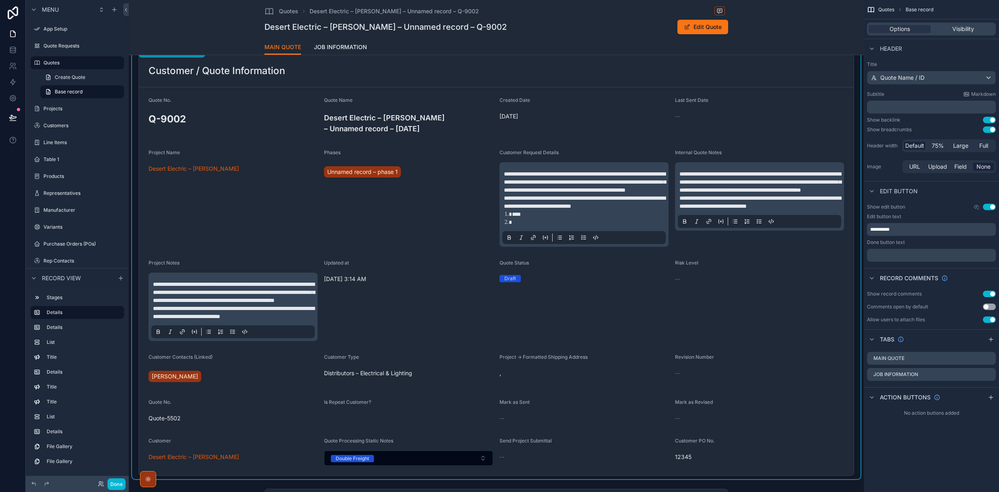
scroll to position [50, 0]
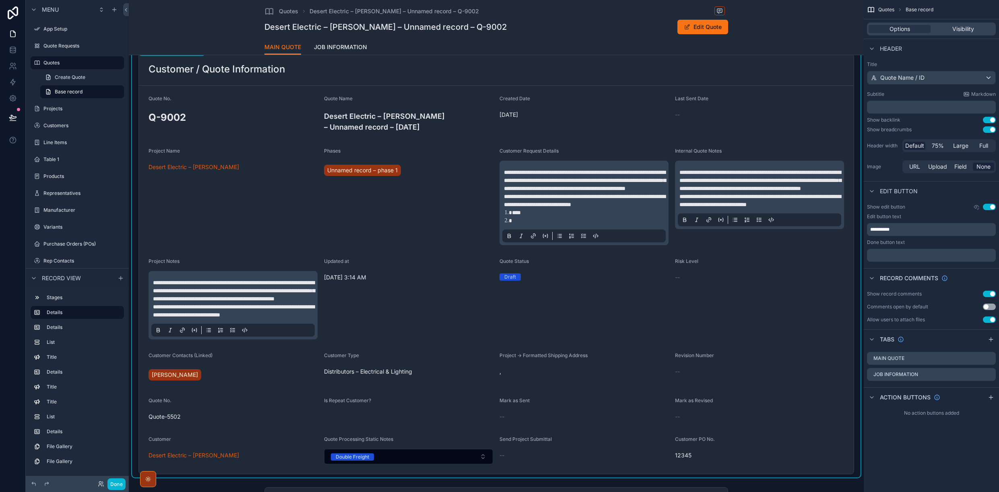
click at [773, 129] on div "Last Sent Date --" at bounding box center [759, 114] width 169 height 39
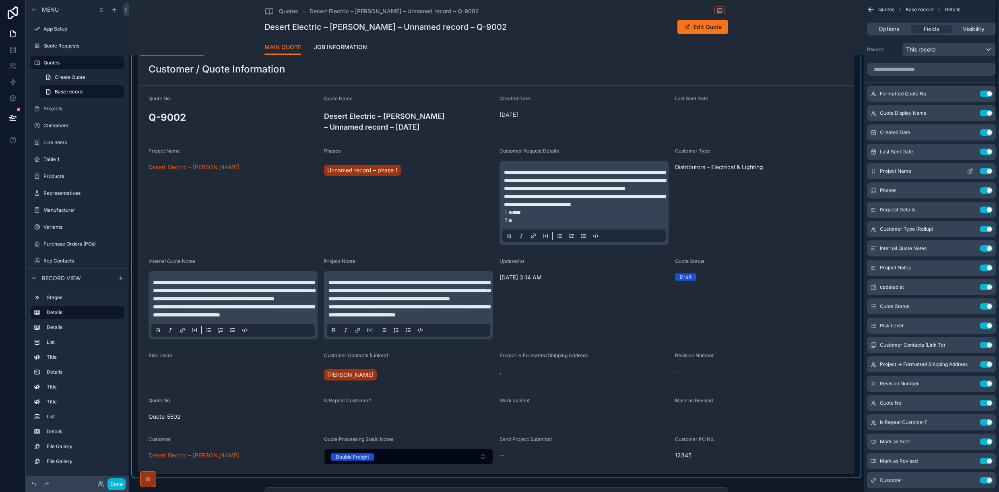
scroll to position [0, 0]
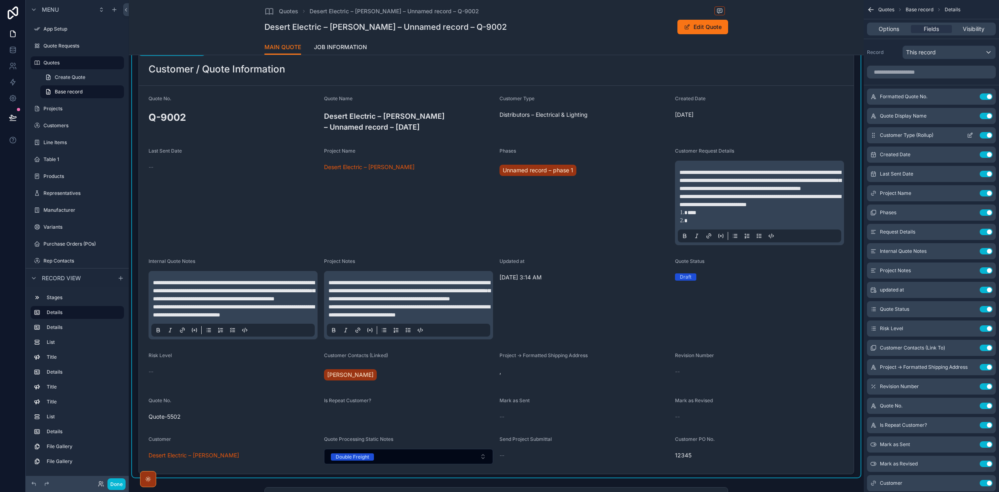
click at [970, 137] on icon "scrollable content" at bounding box center [970, 136] width 4 height 4
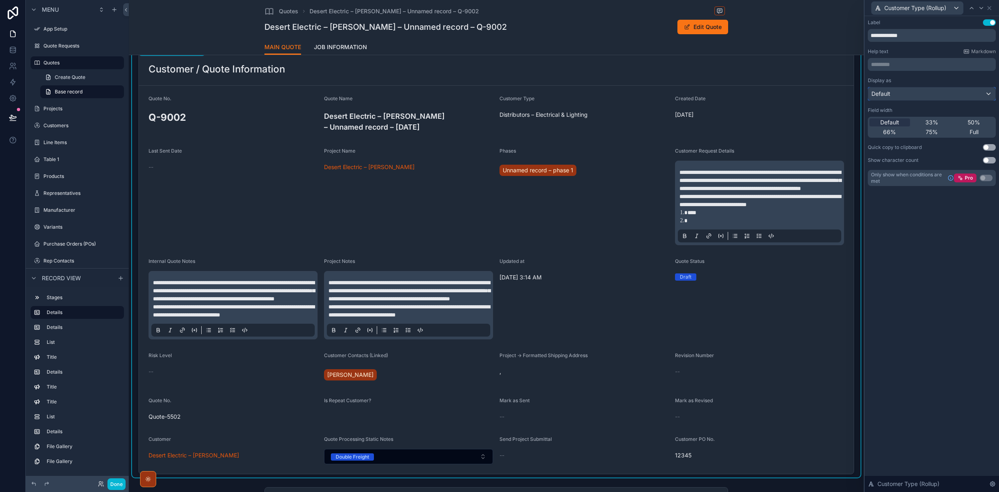
click at [943, 96] on div "Default" at bounding box center [931, 93] width 127 height 13
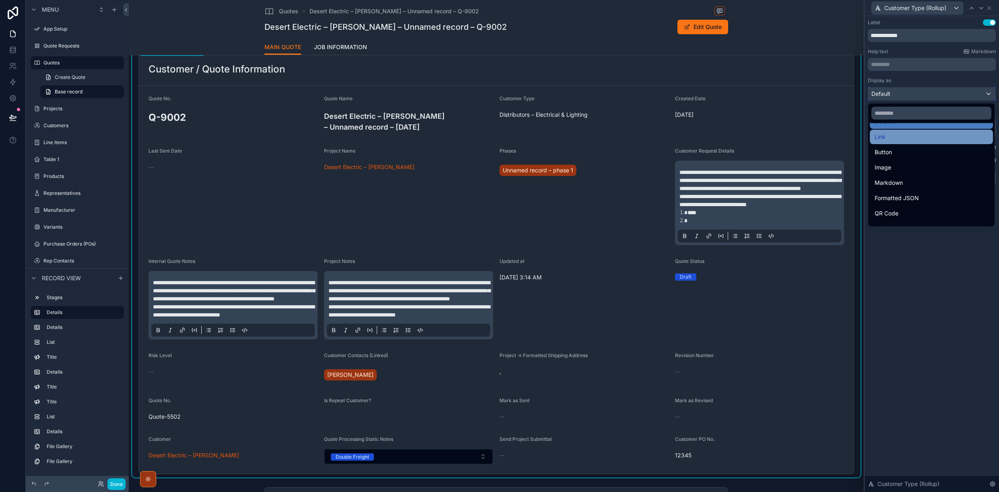
scroll to position [16, 0]
click at [887, 151] on span "Button" at bounding box center [883, 151] width 17 height 10
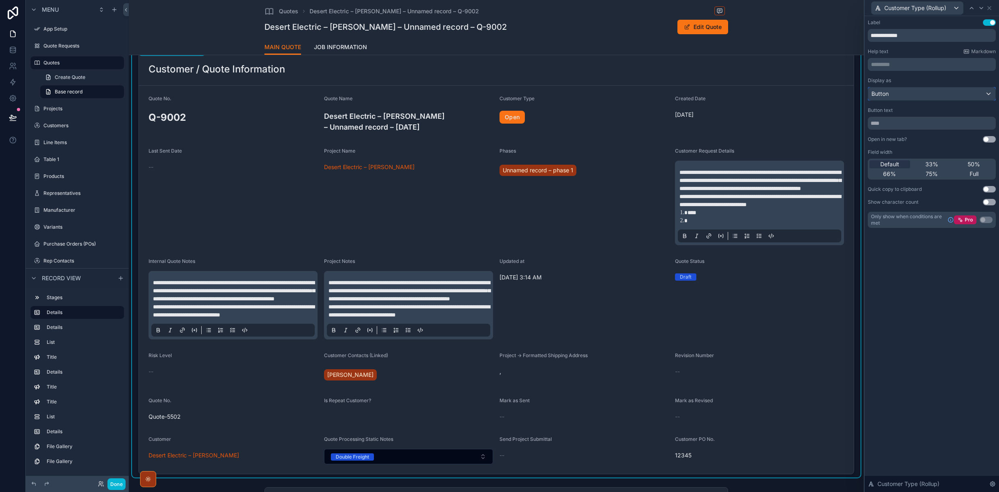
click at [971, 93] on div "Button" at bounding box center [931, 93] width 127 height 13
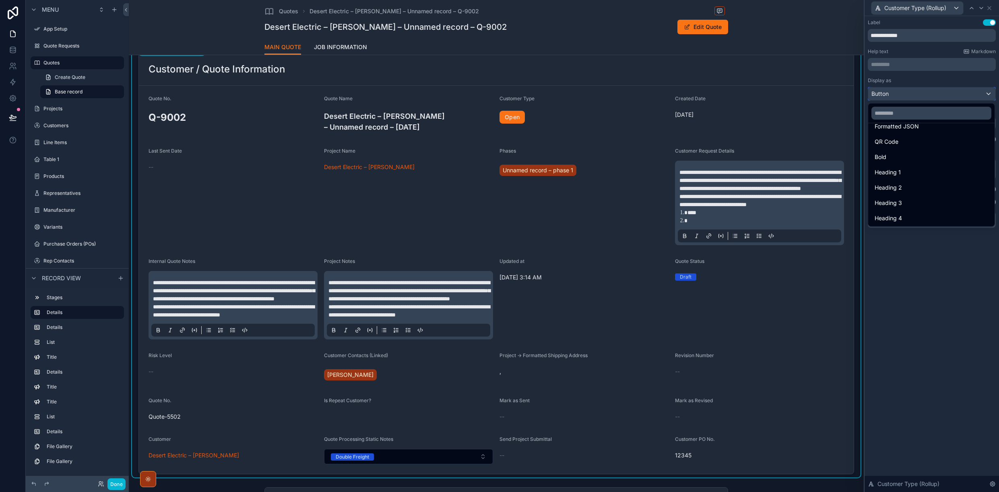
scroll to position [88, 0]
click at [889, 186] on span "Heading 2" at bounding box center [888, 187] width 27 height 10
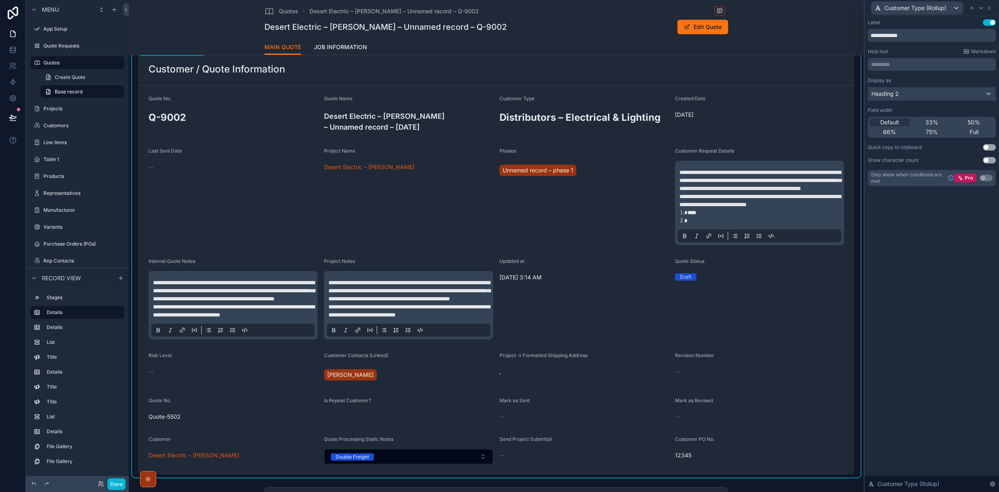
click at [892, 93] on span "Heading 2" at bounding box center [884, 94] width 27 height 8
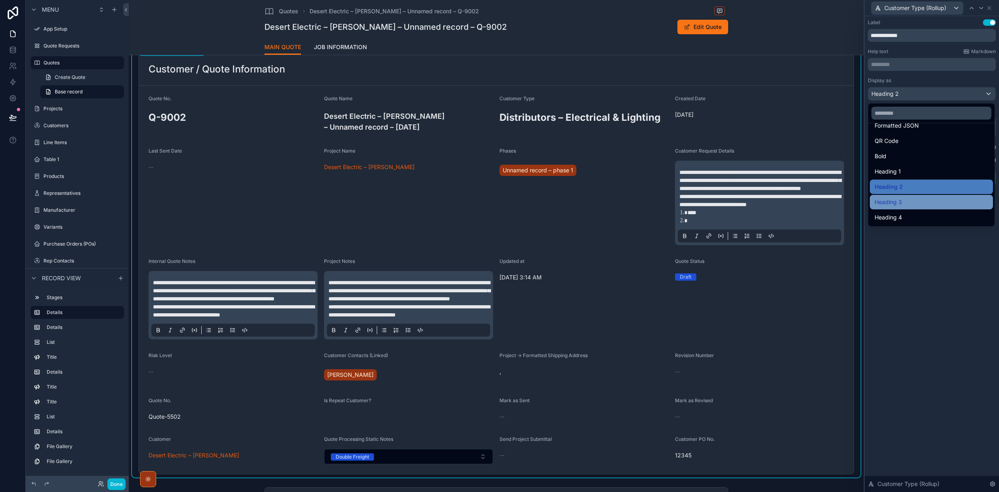
click at [889, 204] on span "Heading 3" at bounding box center [888, 202] width 27 height 10
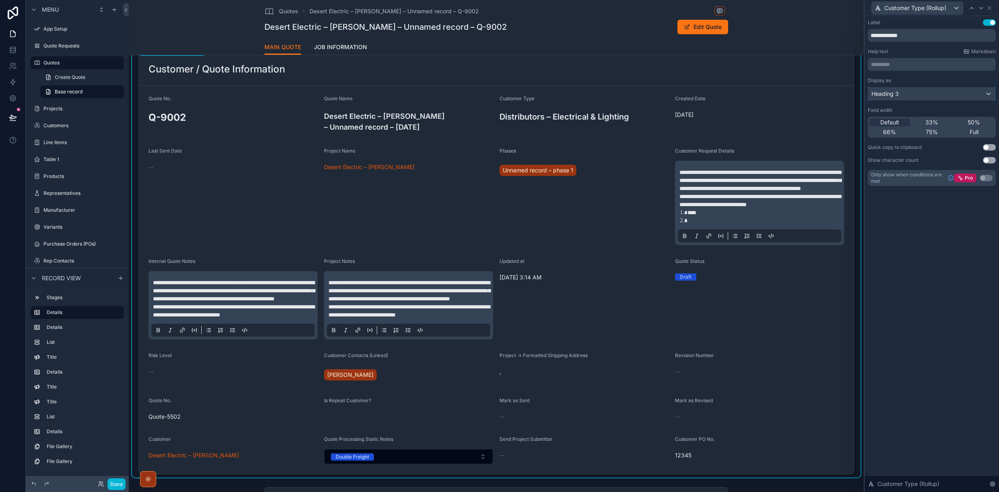
click at [883, 93] on span "Heading 3" at bounding box center [884, 94] width 27 height 8
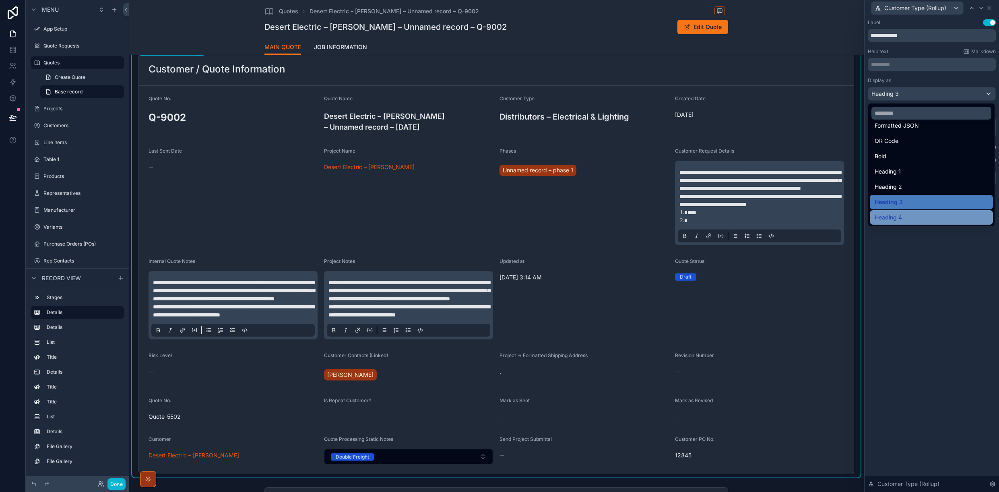
click at [899, 218] on span "Heading 4" at bounding box center [888, 217] width 27 height 10
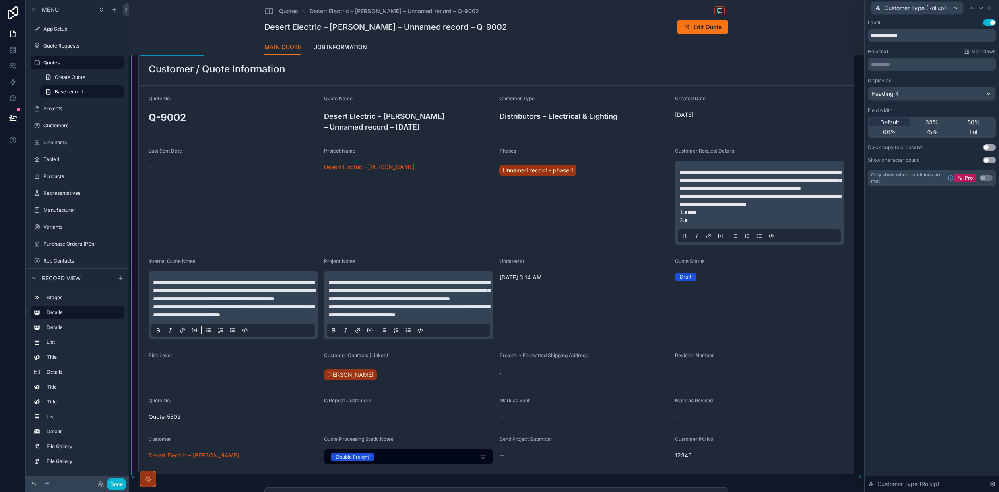
click at [823, 315] on div "Quote Status Draft" at bounding box center [759, 298] width 169 height 81
click at [991, 9] on icon at bounding box center [989, 8] width 6 height 6
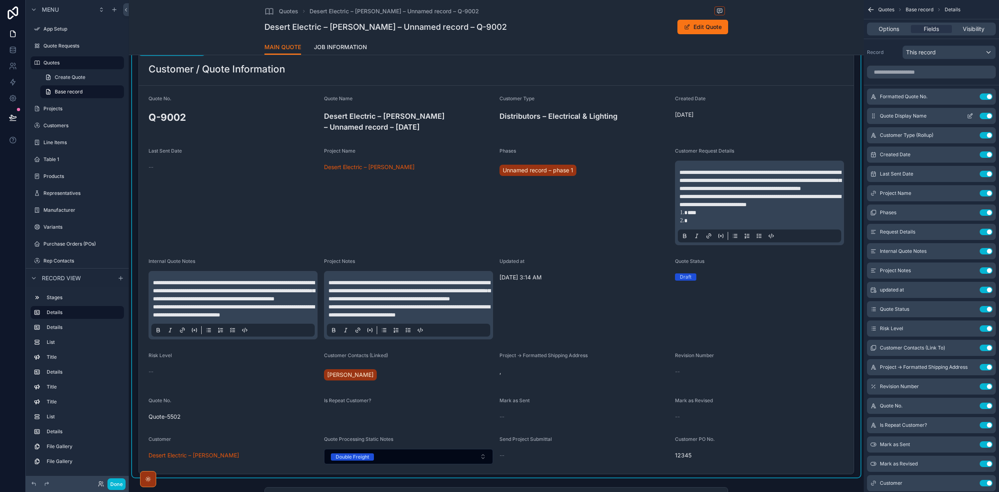
click at [969, 115] on icon "scrollable content" at bounding box center [970, 116] width 6 height 6
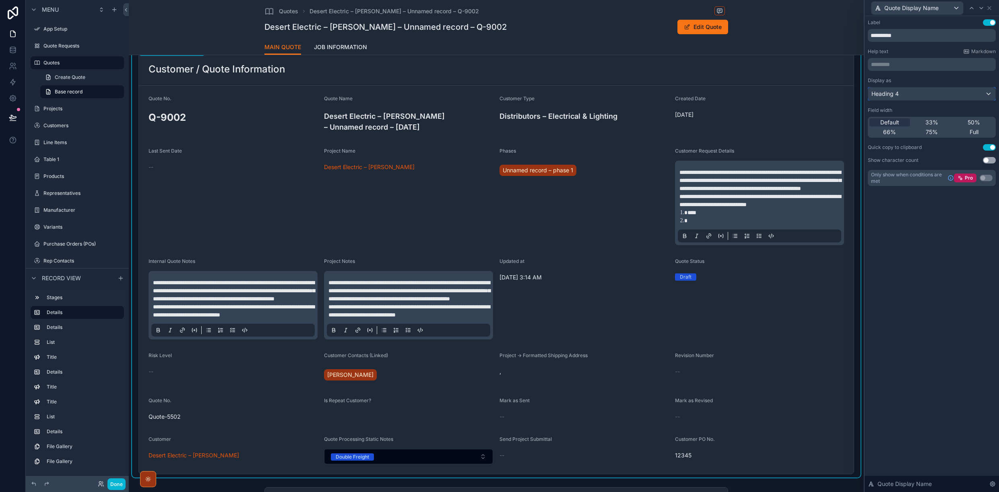
click at [908, 96] on div "Heading 4" at bounding box center [931, 93] width 127 height 13
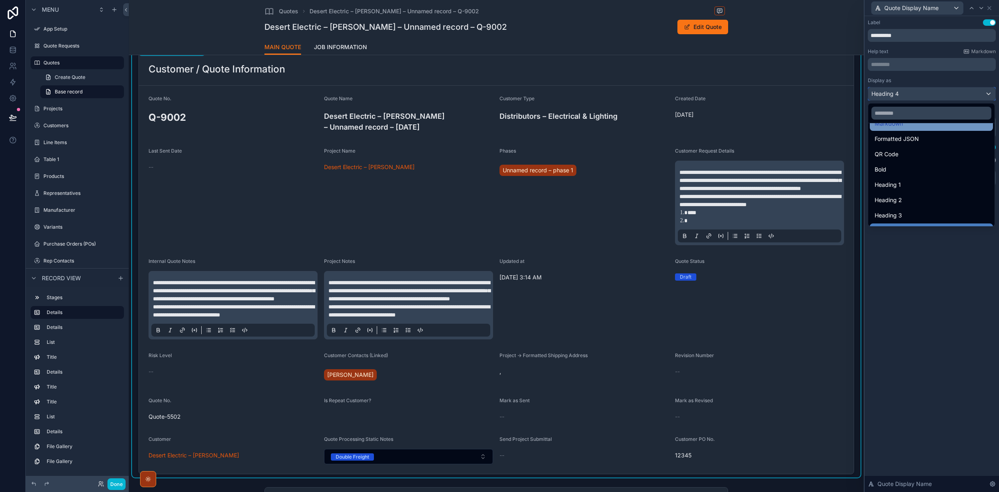
scroll to position [0, 0]
click at [913, 294] on div at bounding box center [931, 246] width 134 height 492
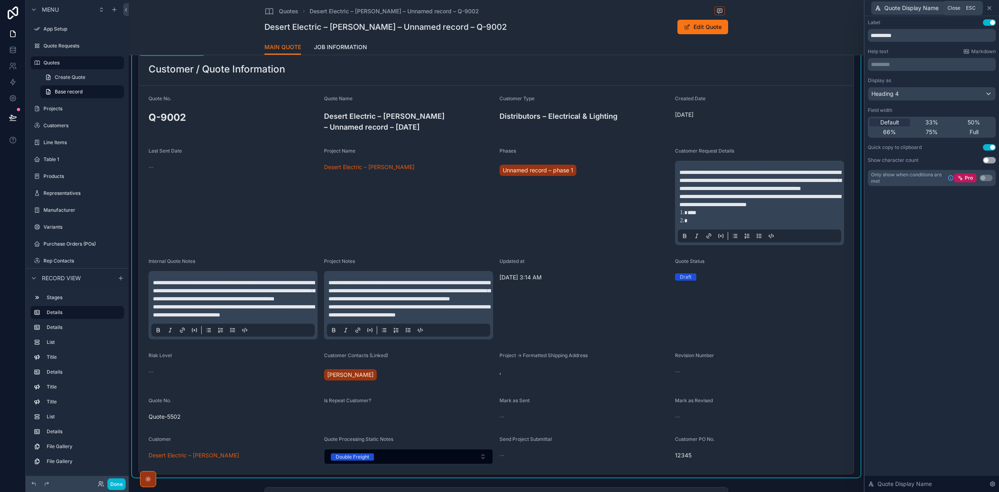
click at [989, 6] on icon at bounding box center [989, 8] width 6 height 6
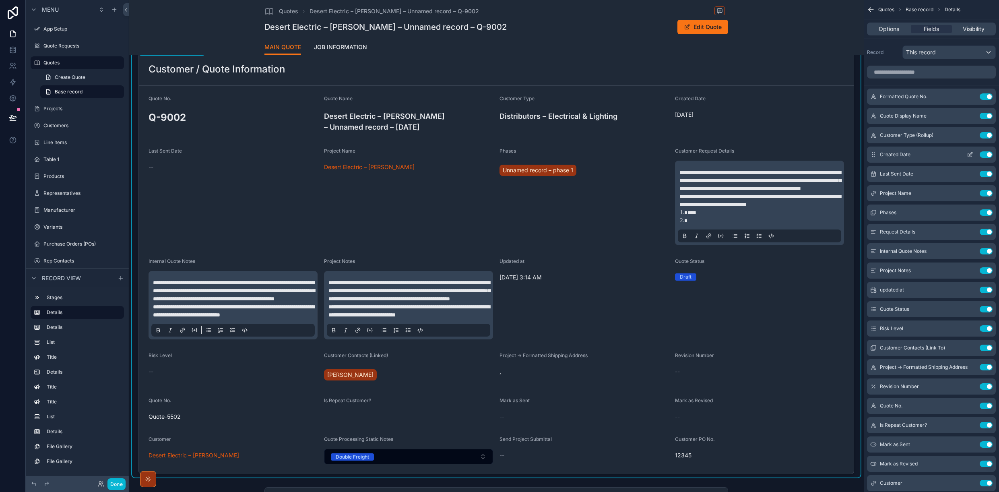
click at [970, 152] on icon "scrollable content" at bounding box center [970, 154] width 6 height 6
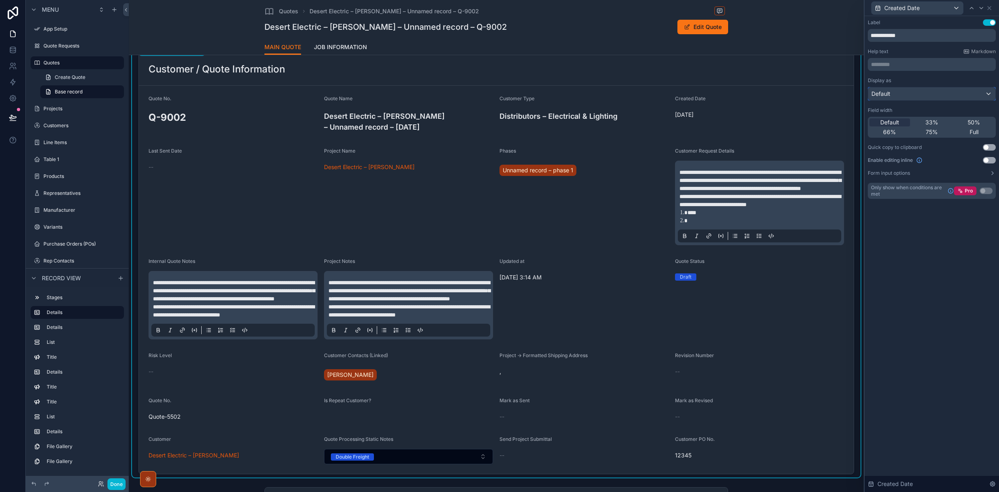
click at [924, 98] on div "Default" at bounding box center [931, 93] width 127 height 13
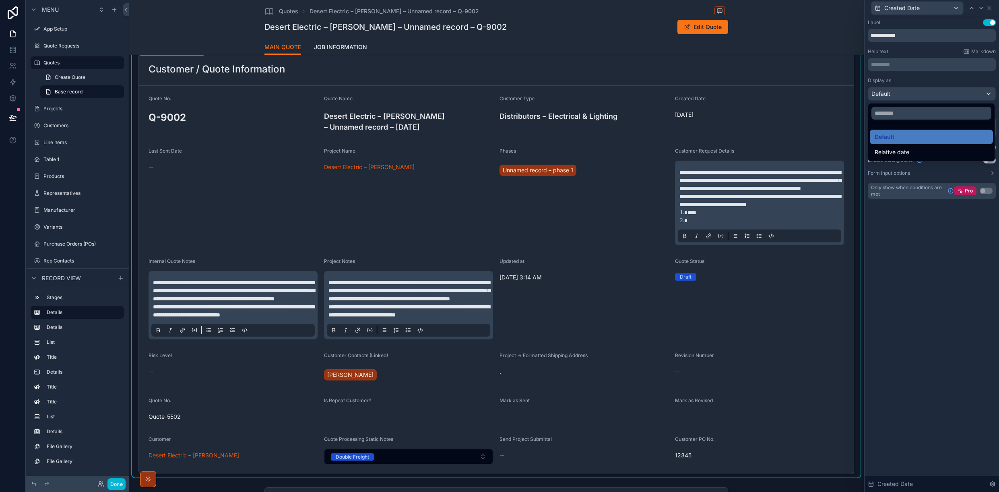
click at [924, 50] on div at bounding box center [931, 246] width 134 height 492
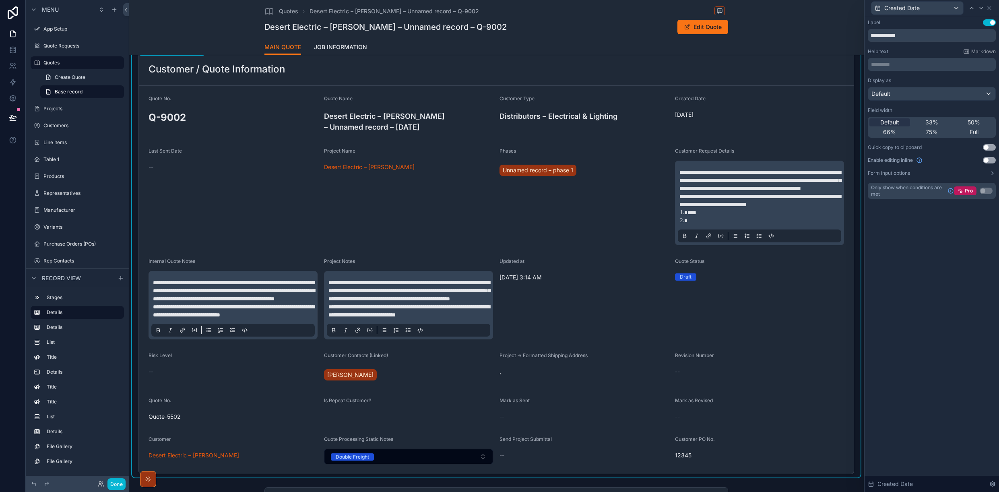
click at [992, 160] on button "Use setting" at bounding box center [989, 160] width 13 height 6
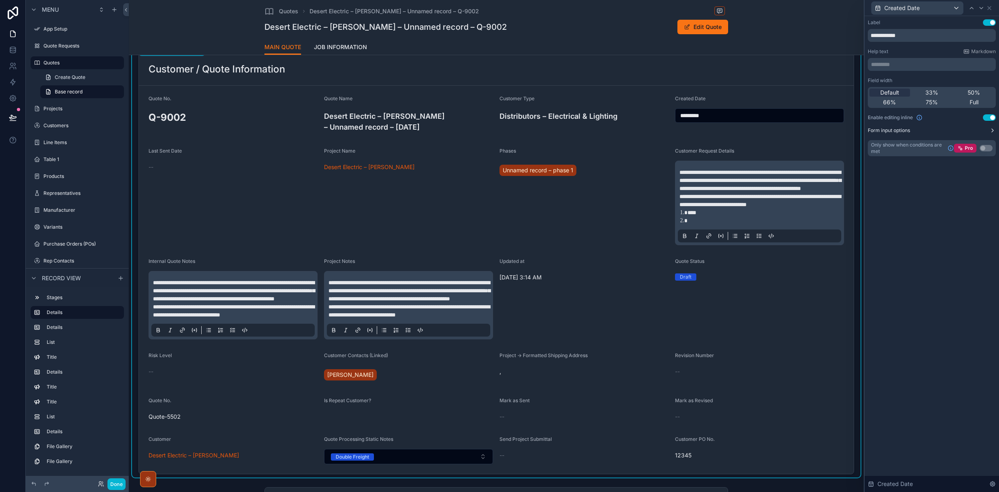
click at [991, 130] on icon at bounding box center [992, 130] width 6 height 6
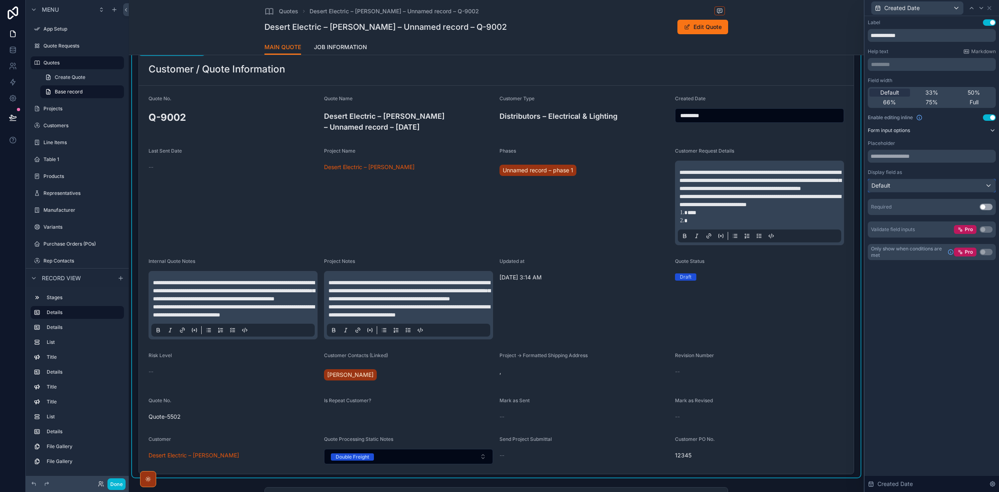
click at [976, 186] on div "Default" at bounding box center [931, 185] width 127 height 13
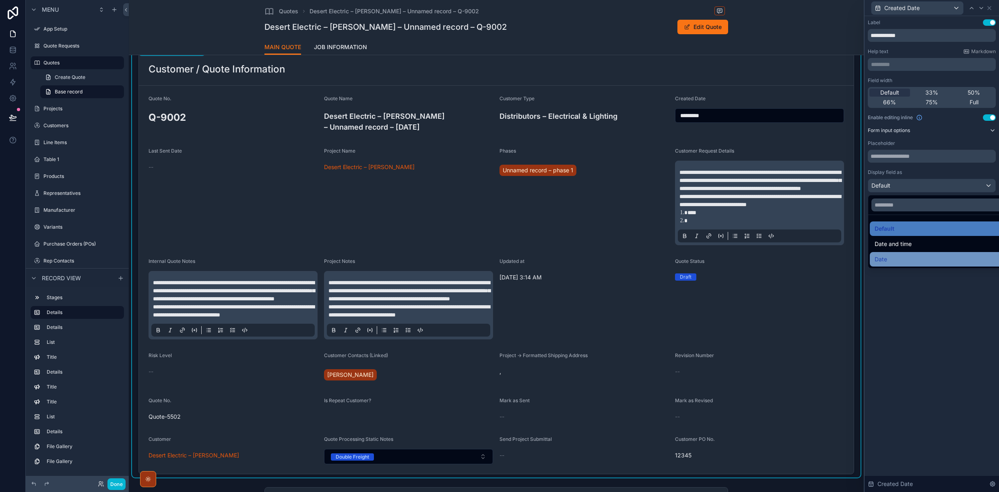
click at [883, 260] on span "Date" at bounding box center [881, 259] width 12 height 10
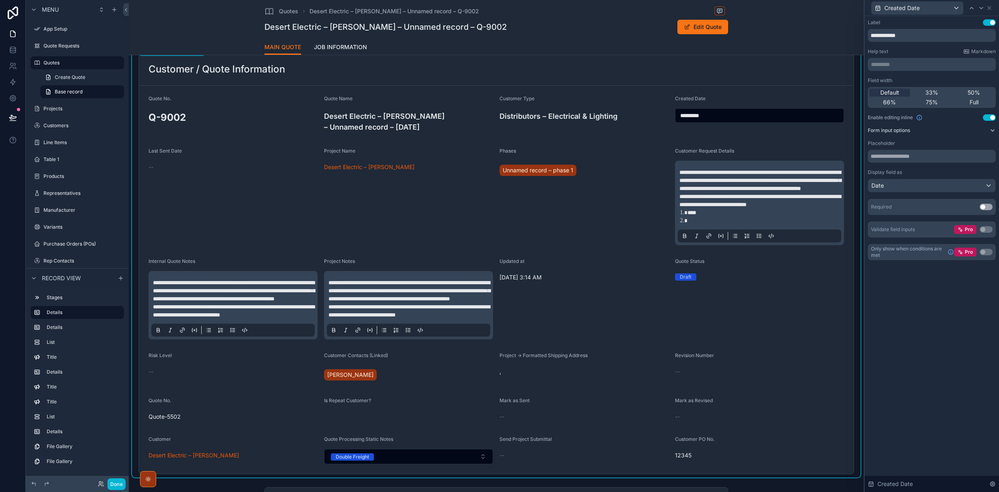
click at [990, 206] on button "Use setting" at bounding box center [986, 207] width 13 height 6
click at [924, 326] on div "**********" at bounding box center [931, 254] width 134 height 476
click at [983, 204] on button "Use setting" at bounding box center [986, 207] width 13 height 6
click at [992, 10] on icon at bounding box center [989, 8] width 6 height 6
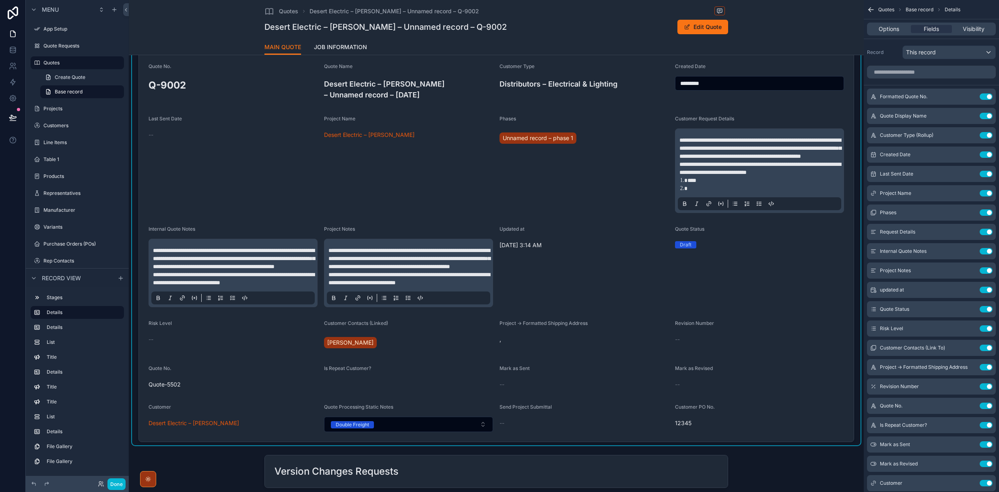
scroll to position [72, 0]
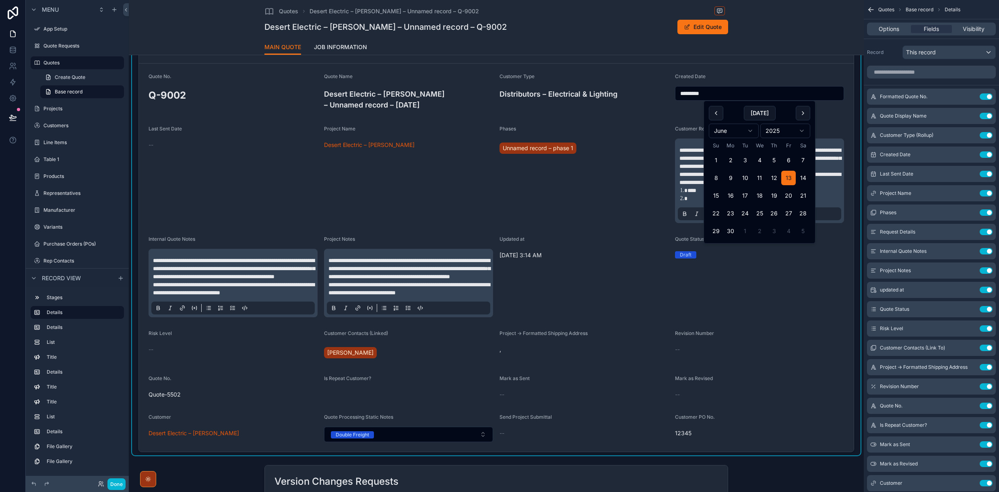
click at [751, 93] on input "*********" at bounding box center [759, 93] width 168 height 11
click at [971, 156] on icon "scrollable content" at bounding box center [970, 155] width 4 height 4
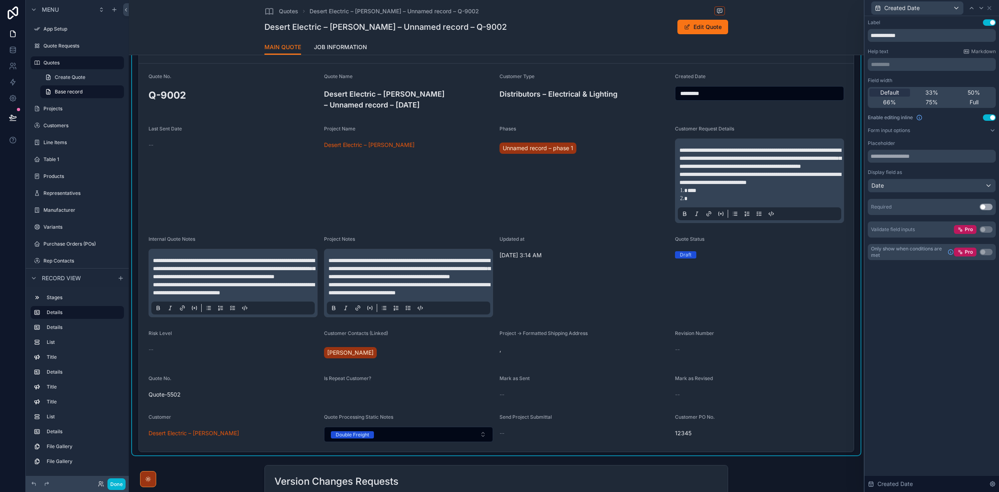
click at [986, 120] on button "Use setting" at bounding box center [989, 117] width 13 height 6
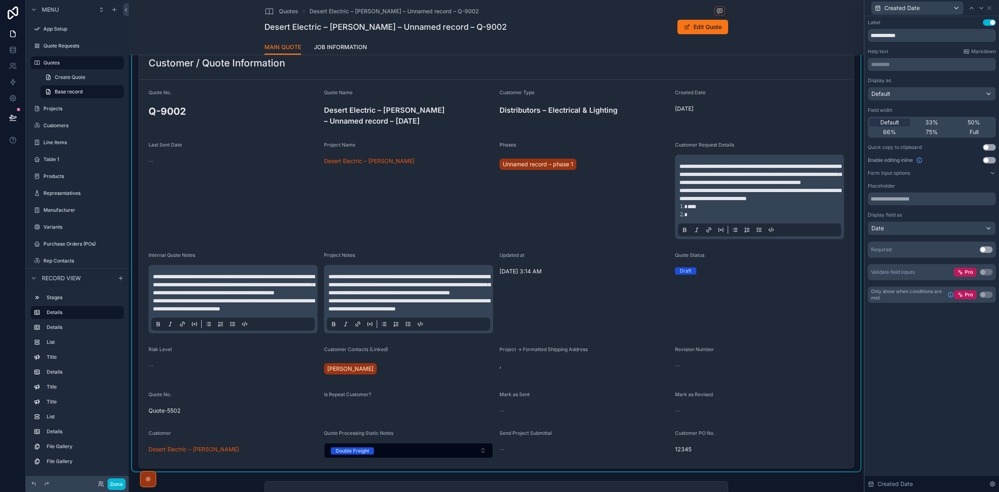
scroll to position [54, 0]
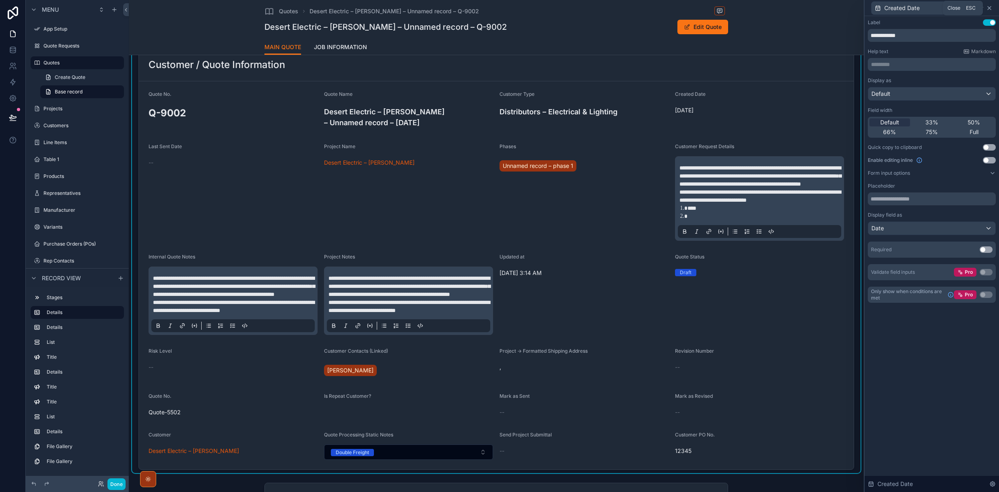
click at [992, 9] on icon at bounding box center [989, 8] width 6 height 6
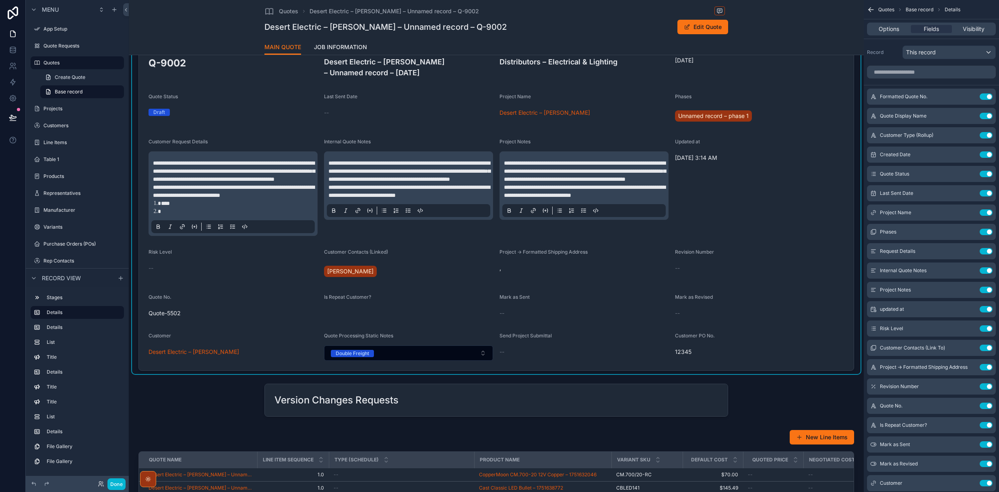
scroll to position [107, 0]
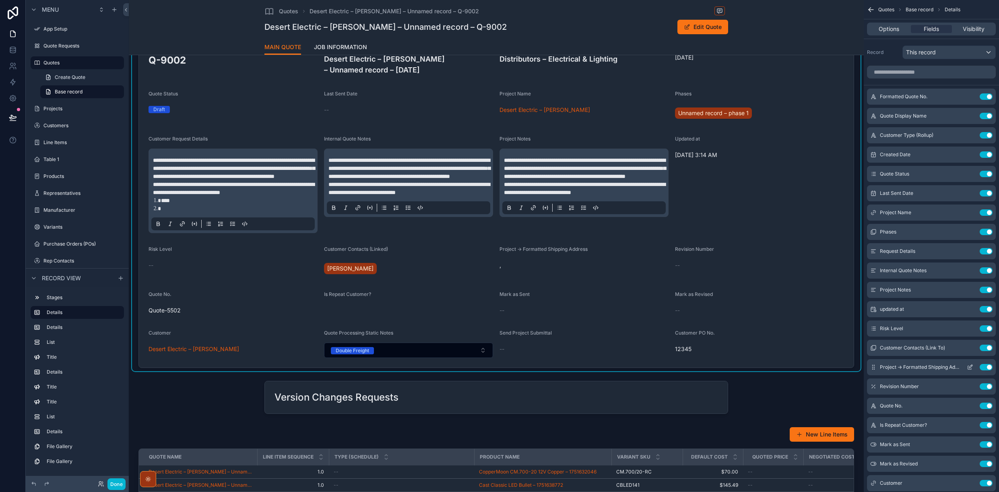
click at [971, 369] on icon "scrollable content" at bounding box center [970, 367] width 6 height 6
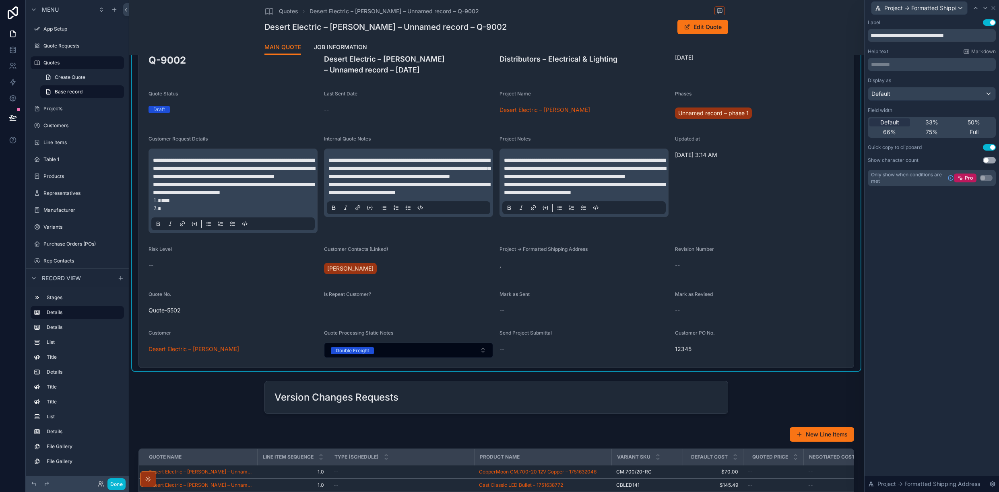
click at [971, 359] on div "**********" at bounding box center [931, 254] width 134 height 476
click at [898, 35] on input "**********" at bounding box center [932, 35] width 128 height 13
drag, startPoint x: 891, startPoint y: 35, endPoint x: 926, endPoint y: 33, distance: 35.9
click at [926, 33] on input "**********" at bounding box center [932, 35] width 128 height 13
type input "**********"
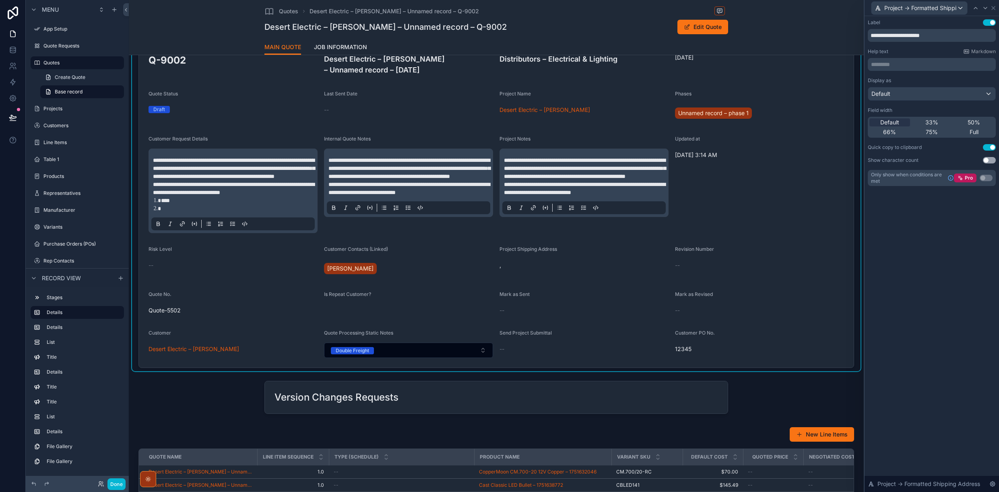
click at [956, 229] on div "**********" at bounding box center [931, 254] width 134 height 476
click at [989, 95] on div "Default" at bounding box center [931, 93] width 127 height 13
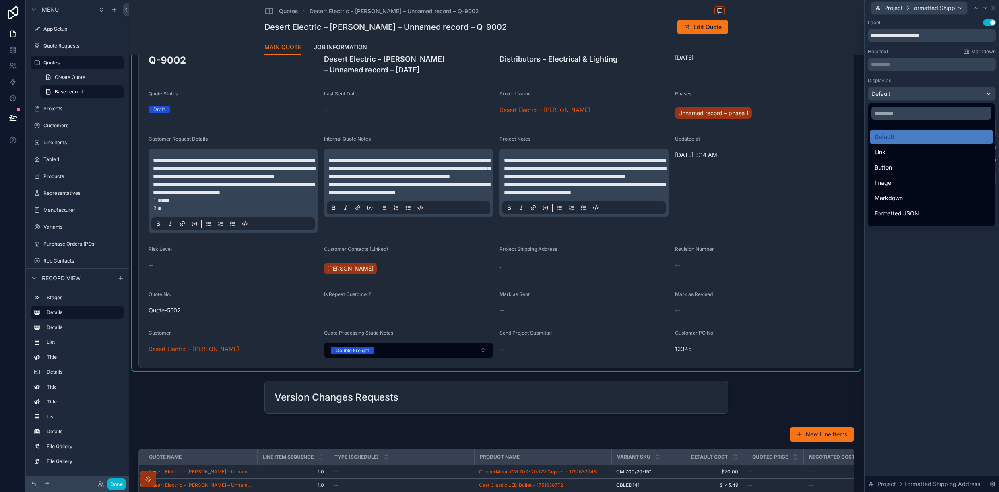
click at [989, 95] on div at bounding box center [931, 246] width 134 height 492
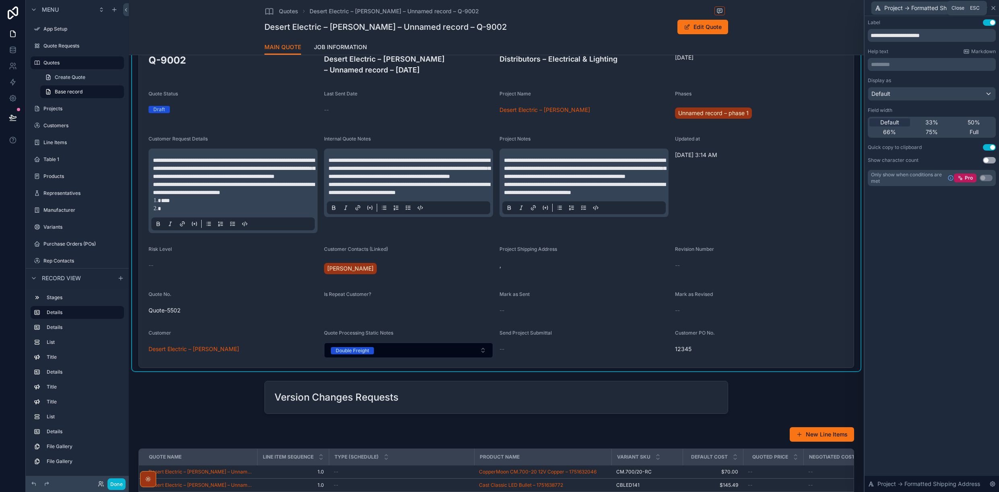
click at [993, 8] on icon at bounding box center [993, 7] width 3 height 3
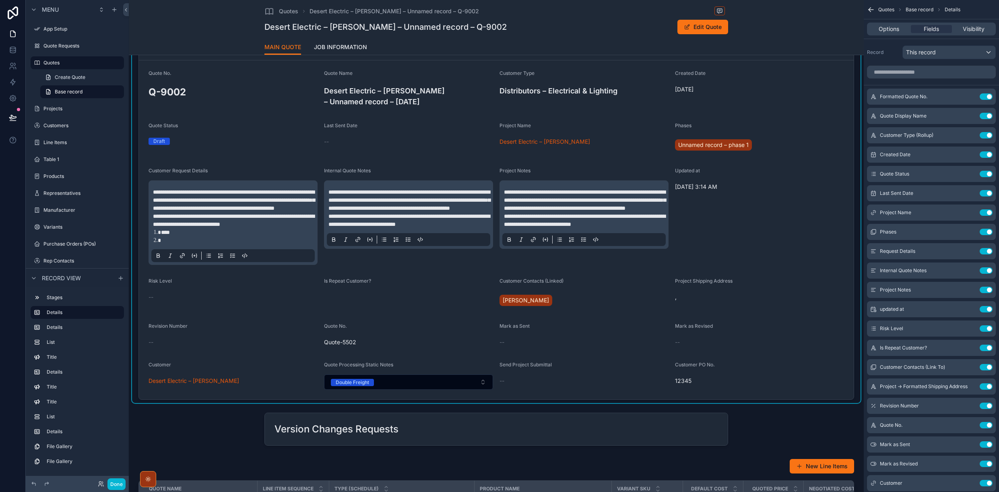
scroll to position [76, 0]
click at [345, 346] on span "Quote-5502" at bounding box center [408, 342] width 169 height 8
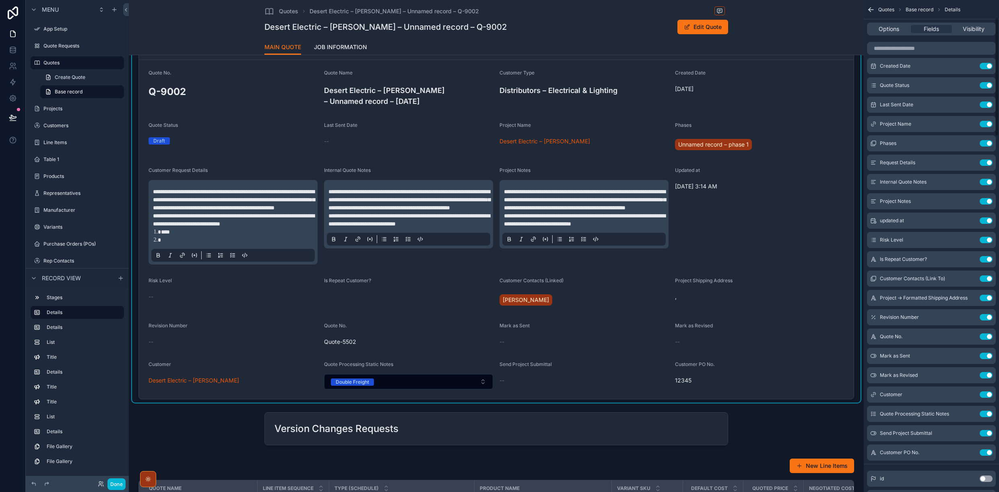
scroll to position [99, 0]
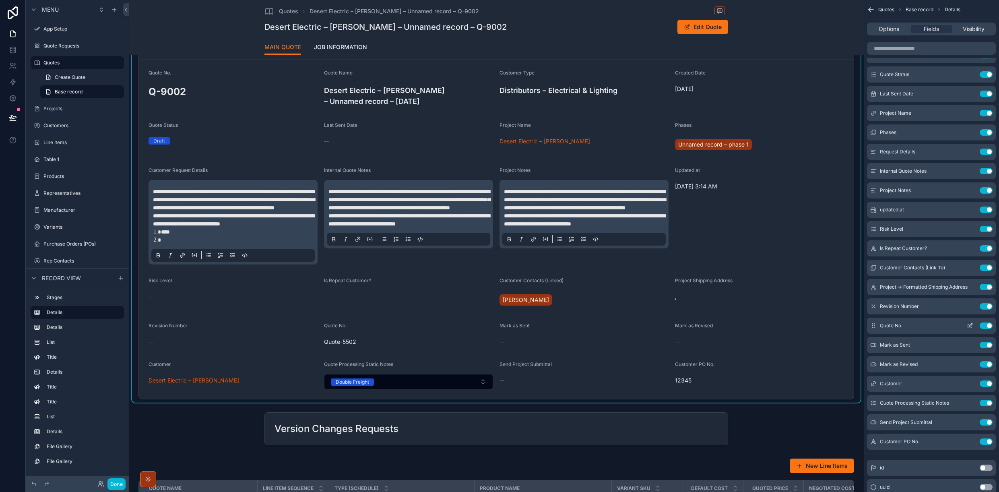
click at [968, 324] on icon "scrollable content" at bounding box center [970, 325] width 6 height 6
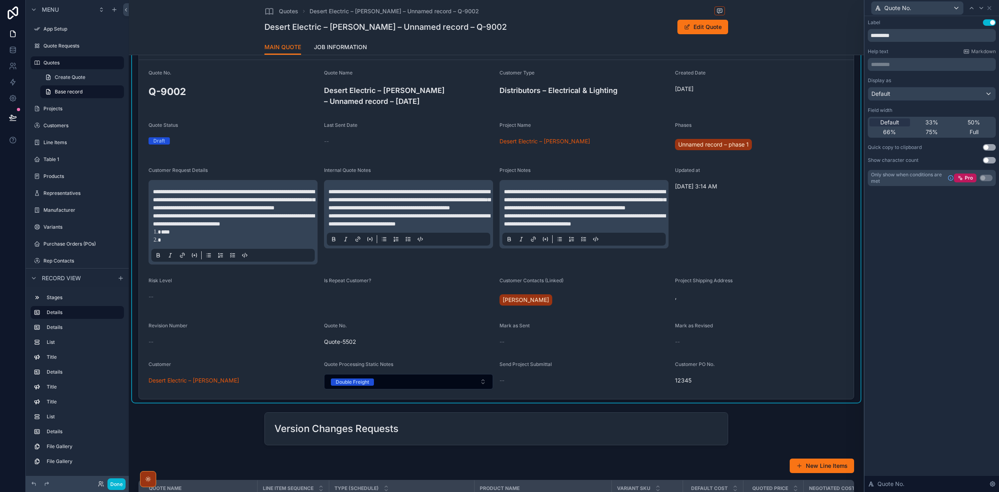
click at [803, 169] on div "Updated at" at bounding box center [759, 172] width 169 height 10
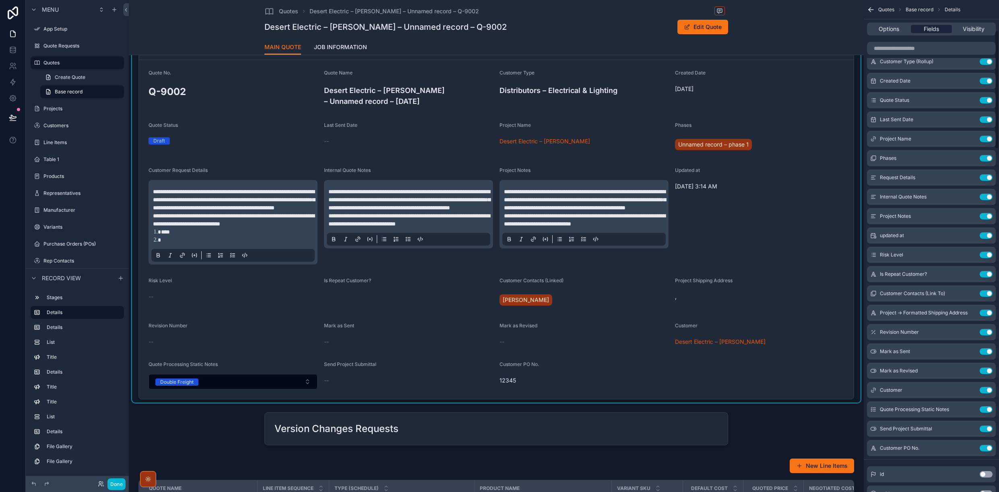
scroll to position [125, 0]
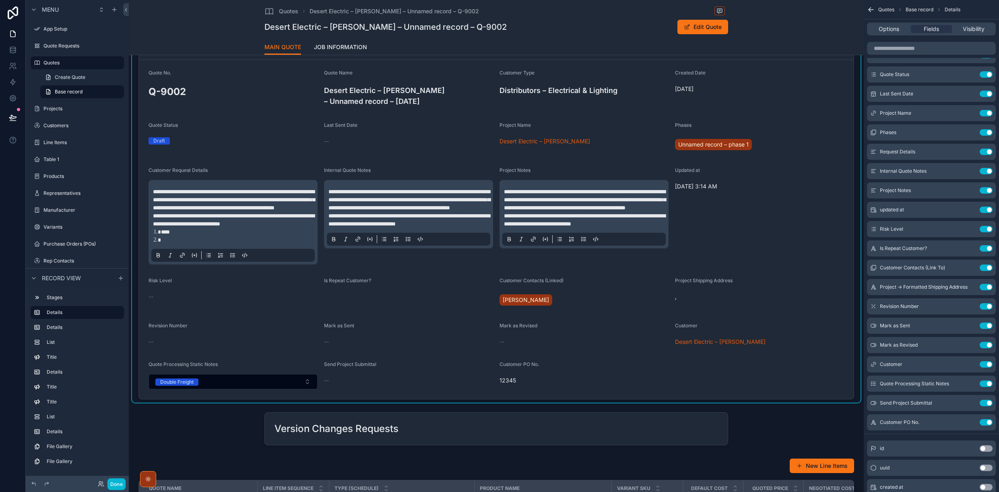
click at [465, 369] on form "**********" at bounding box center [496, 229] width 715 height 339
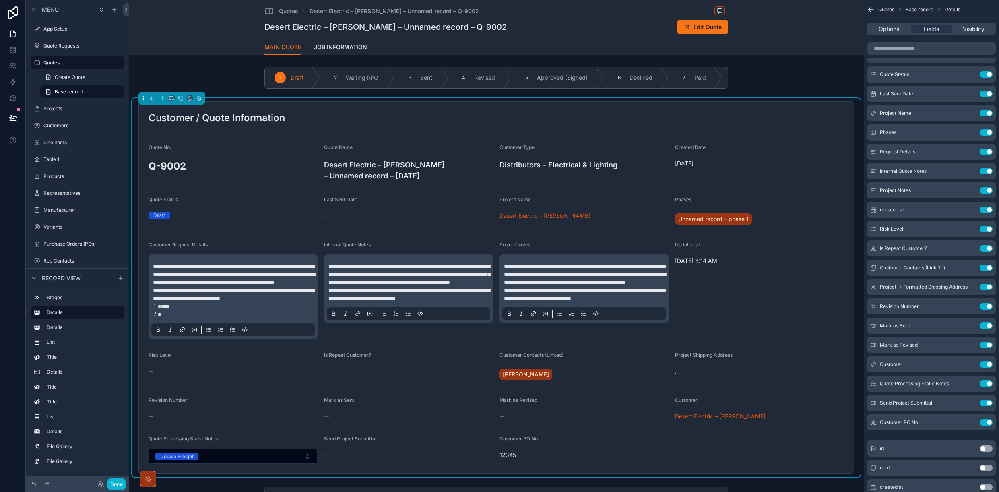
scroll to position [0, 0]
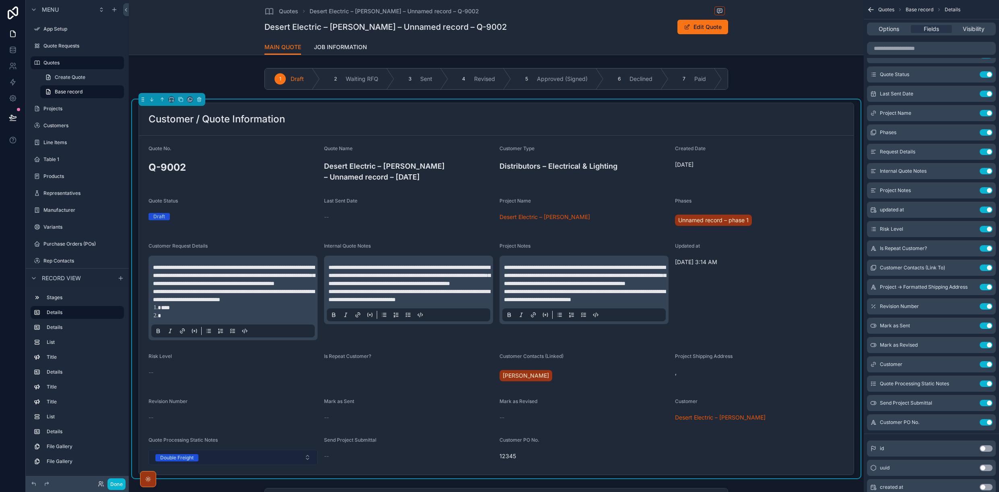
click at [307, 465] on button "Double Freight" at bounding box center [233, 457] width 169 height 15
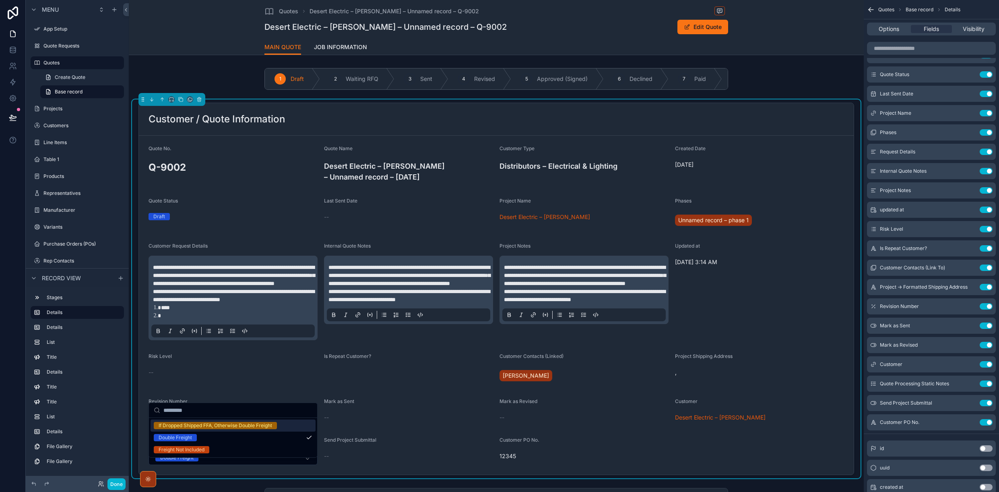
click at [227, 428] on div "If Dropped Shipped FFA, Otherwise Double Freight" at bounding box center [215, 425] width 113 height 7
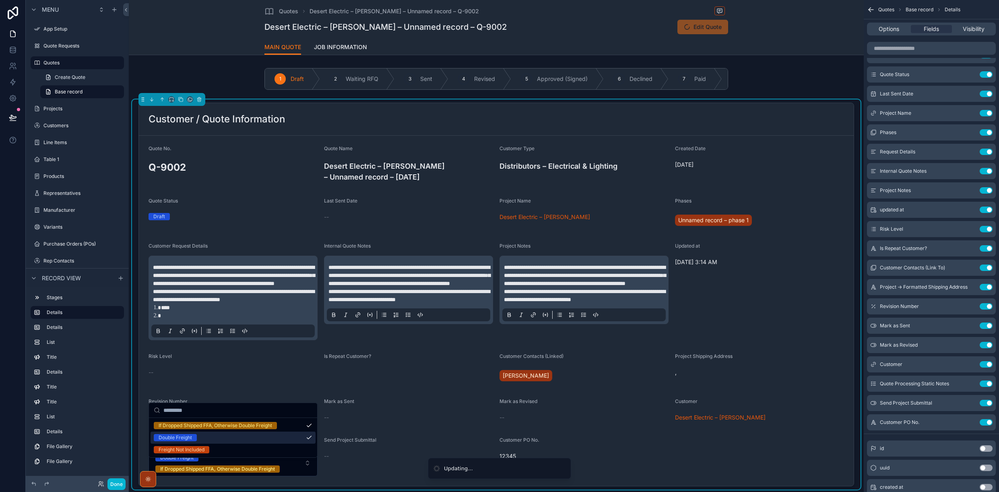
click at [378, 436] on form "**********" at bounding box center [496, 311] width 715 height 350
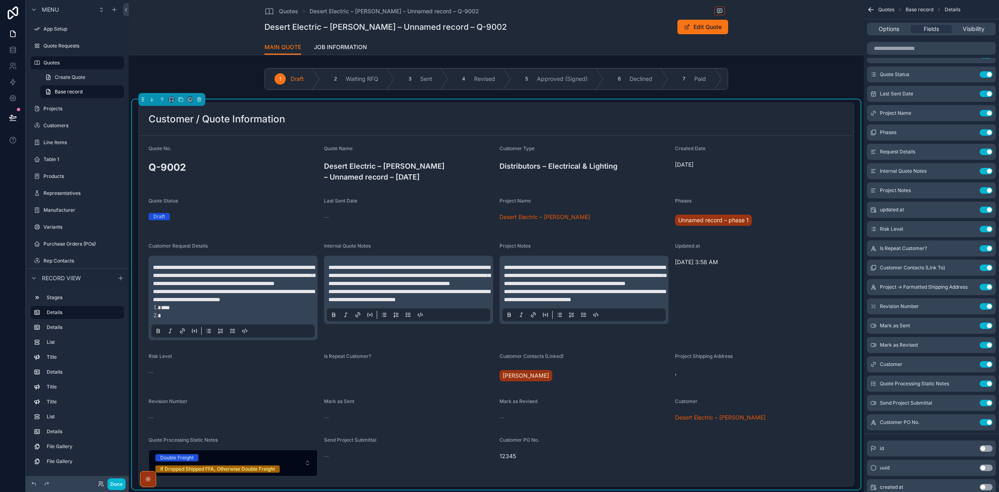
click at [399, 29] on h1 "Desert Electric – [PERSON_NAME] – Unnamed record – Q-9002" at bounding box center [385, 26] width 242 height 11
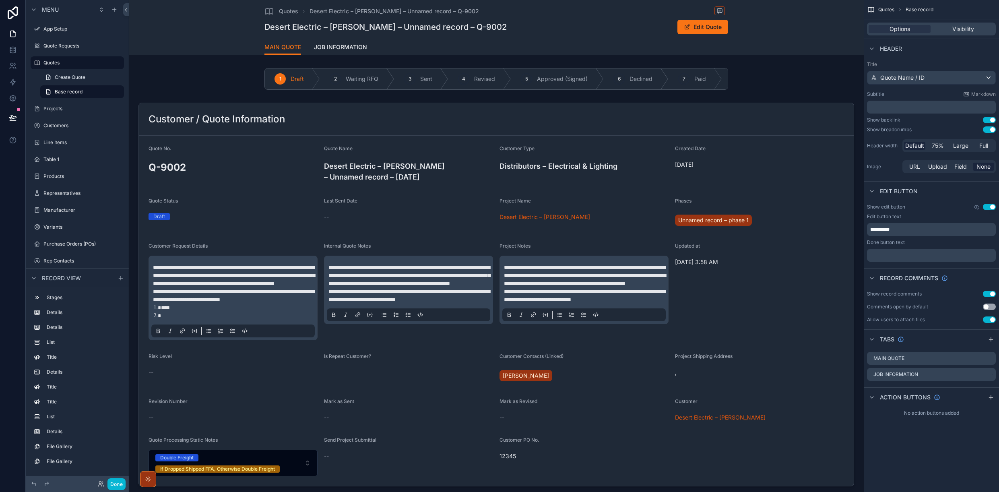
click at [389, 27] on h1 "Desert Electric – [PERSON_NAME] – Unnamed record – Q-9002" at bounding box center [385, 26] width 242 height 11
